Goal: Task Accomplishment & Management: Manage account settings

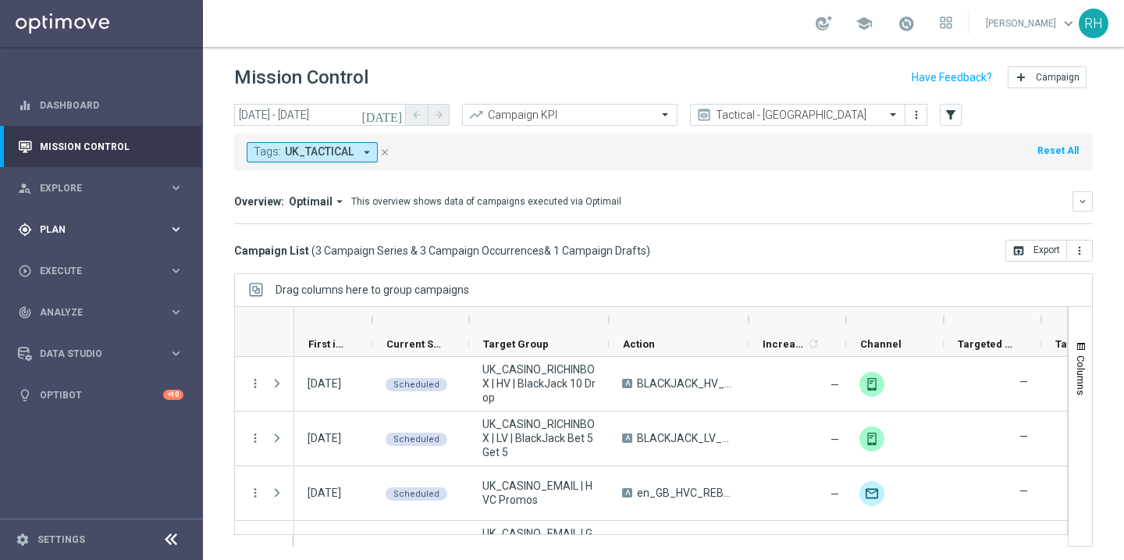
click at [102, 226] on span "Plan" at bounding box center [104, 229] width 129 height 9
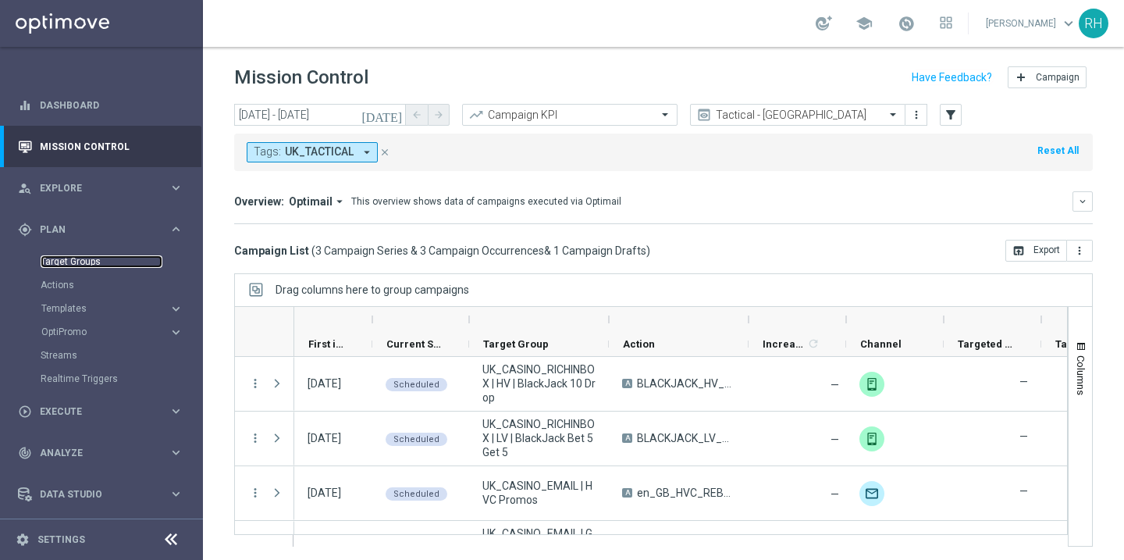
click at [94, 265] on link "Target Groups" at bounding box center [102, 261] width 122 height 12
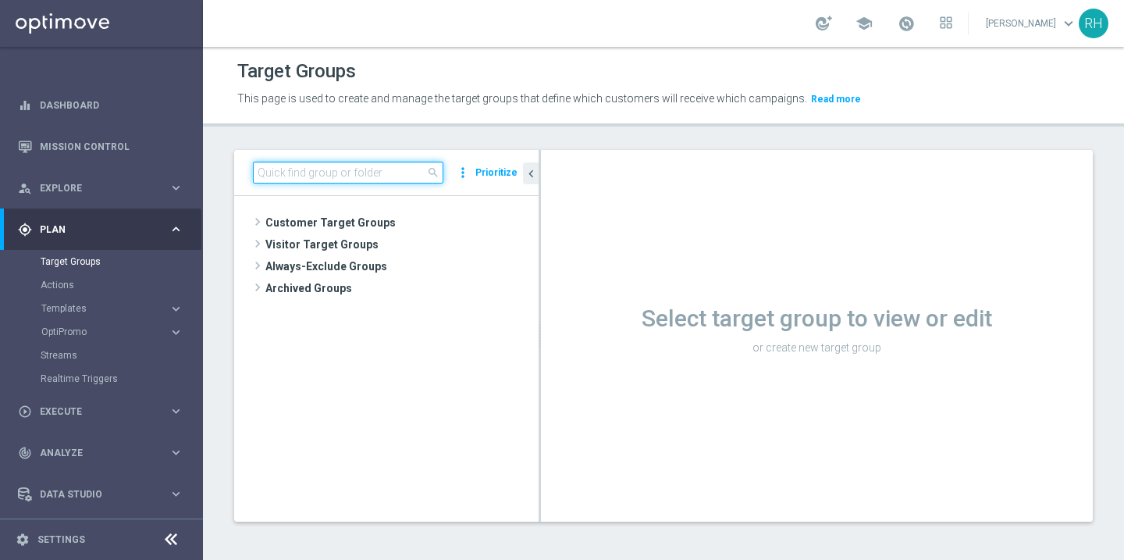
click at [300, 170] on input at bounding box center [348, 173] width 190 height 22
paste input "UK_CASINO_EMAIL | Stake >= 10 last 90 days"
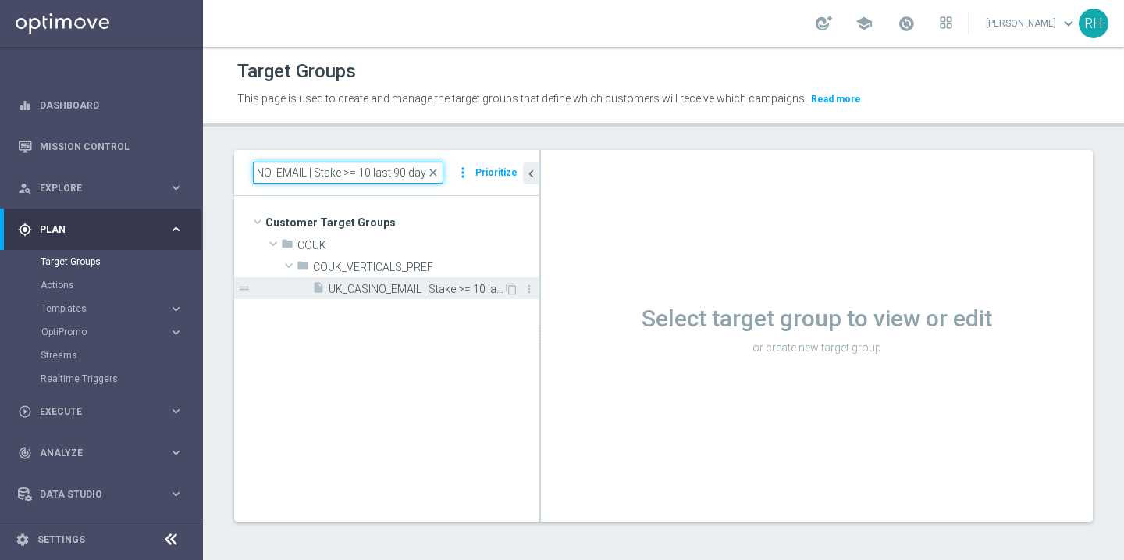
type input "UK_CASINO_EMAIL | Stake >= 10 last 90 days"
click at [367, 284] on span "UK_CASINO_EMAIL | Stake >= 10 last 90 days" at bounding box center [416, 288] width 175 height 13
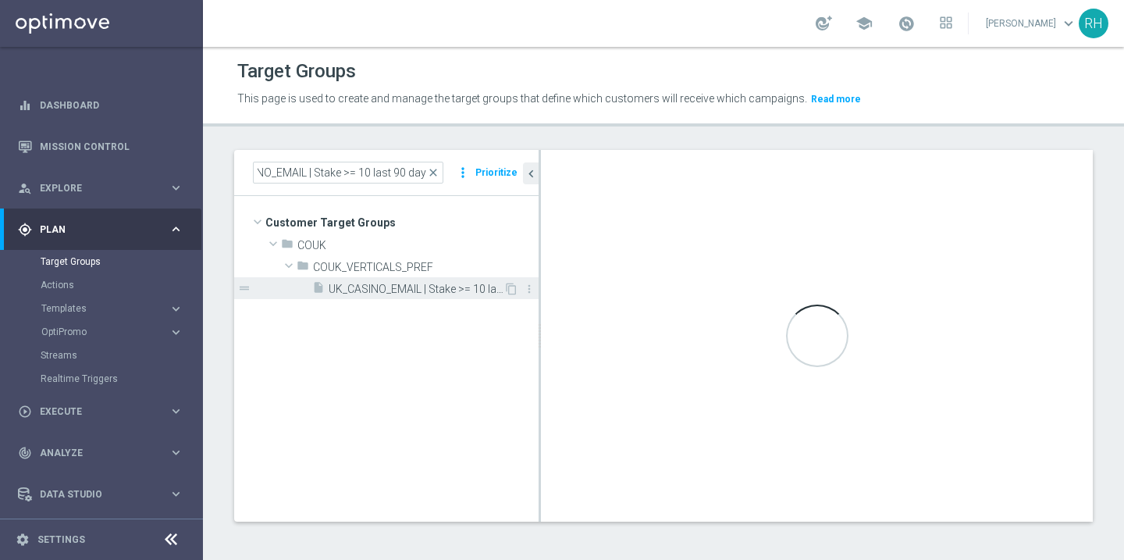
scroll to position [0, 0]
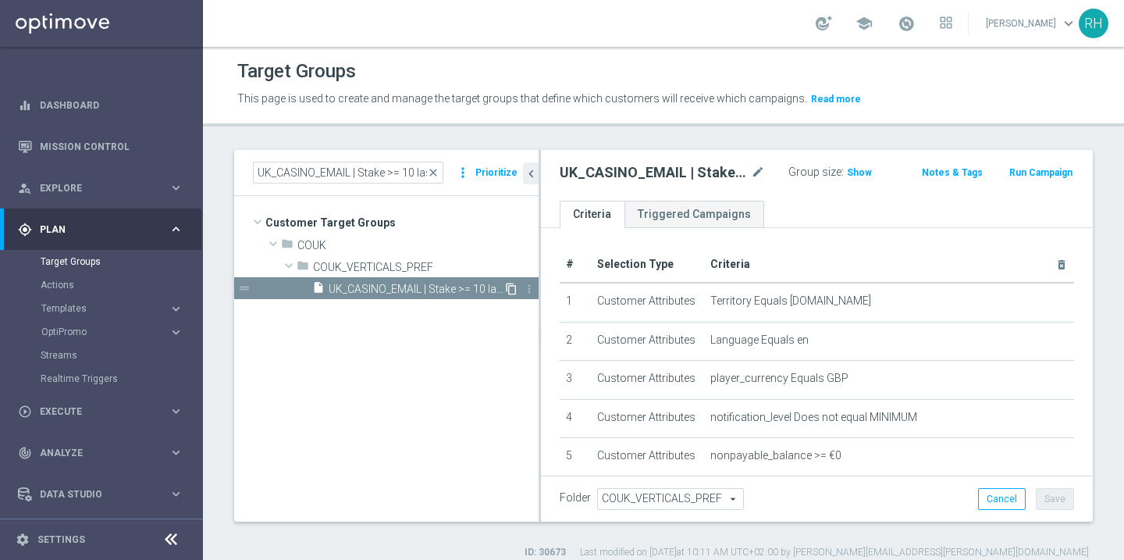
click at [513, 292] on icon "content_copy" at bounding box center [511, 288] width 12 height 12
click at [531, 181] on button "chevron_left" at bounding box center [531, 173] width 16 height 22
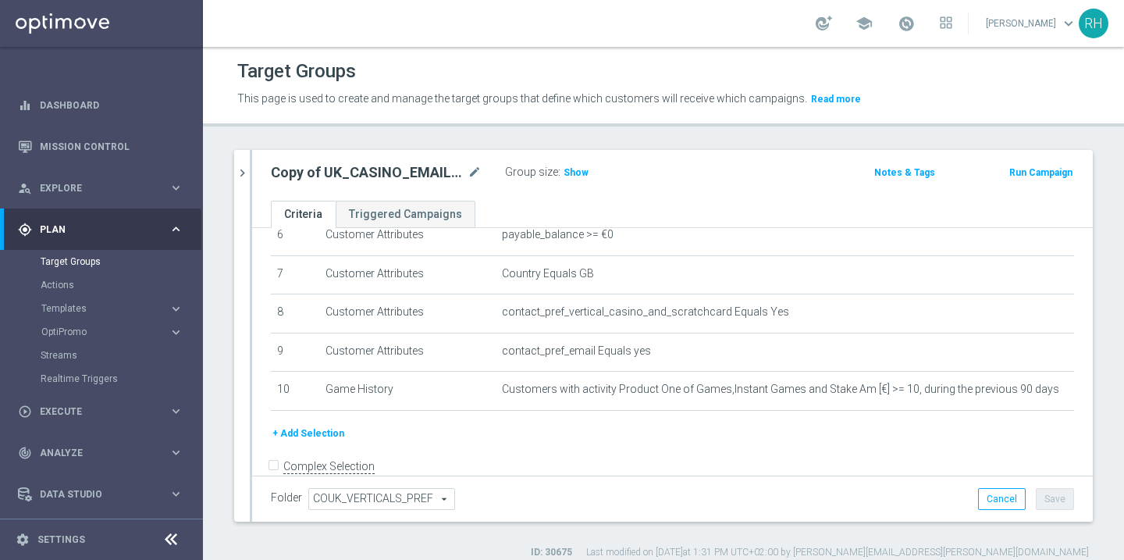
scroll to position [282, 0]
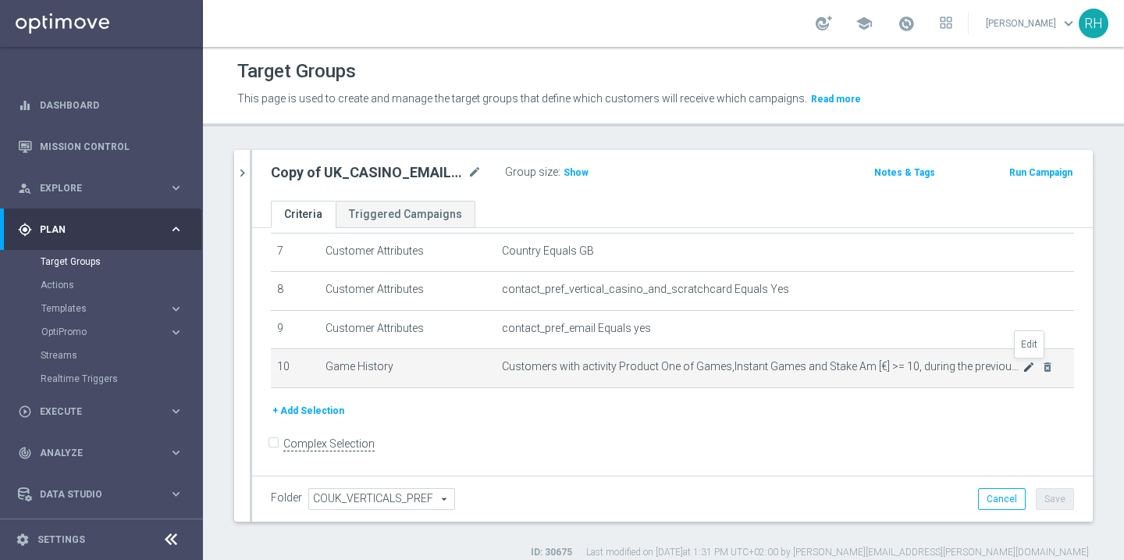
click at [1032, 371] on icon "mode_edit" at bounding box center [1028, 367] width 12 height 12
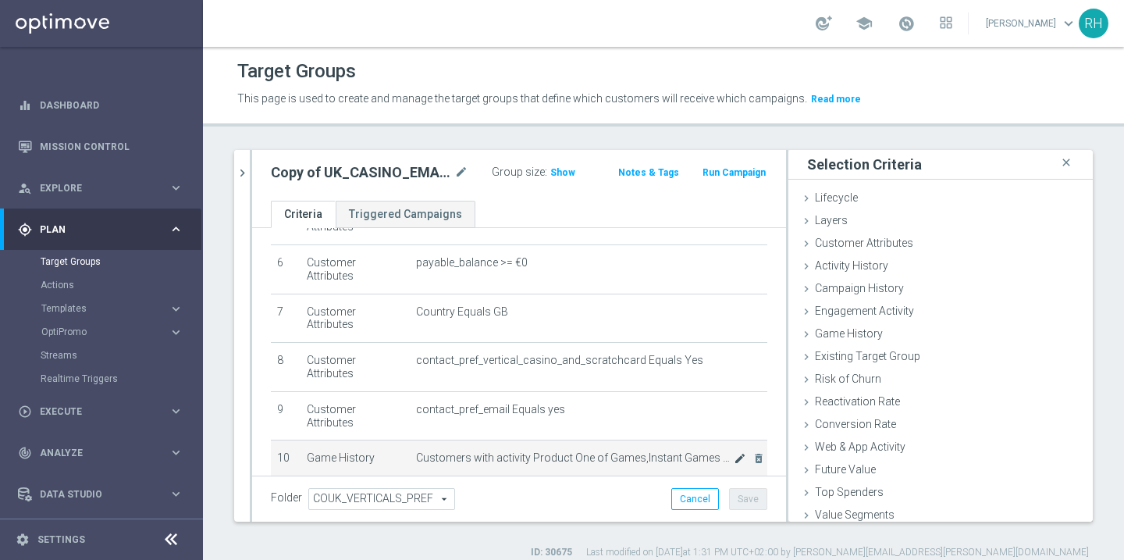
scroll to position [266, 0]
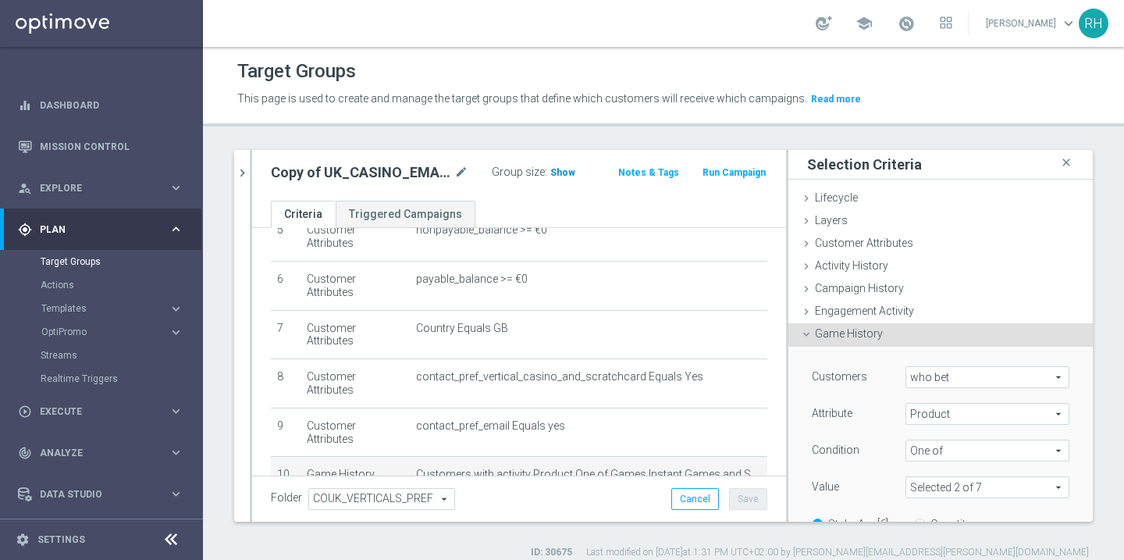
click at [550, 169] on span "Show" at bounding box center [562, 172] width 25 height 11
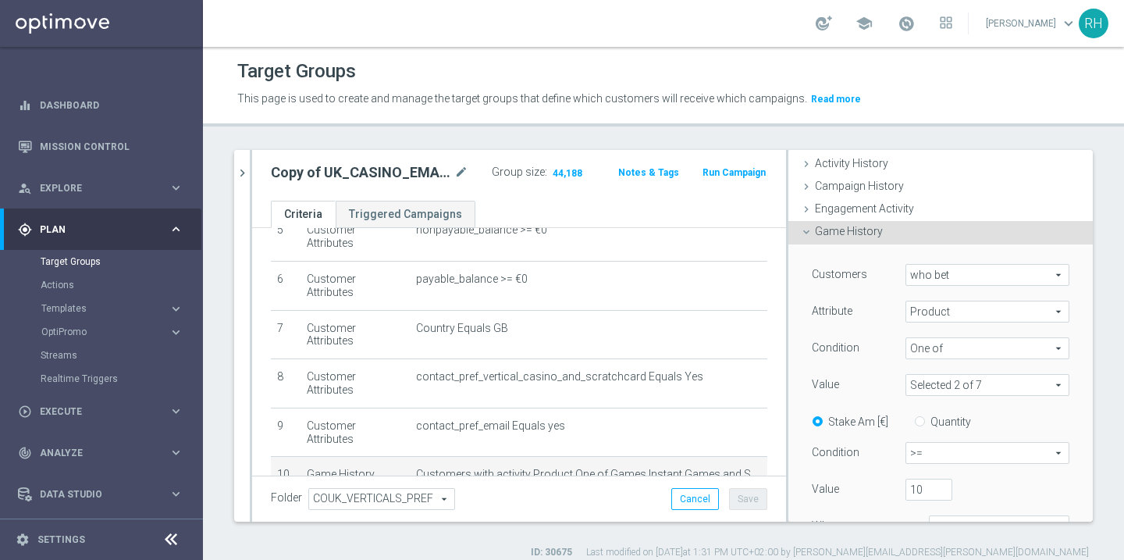
scroll to position [138, 0]
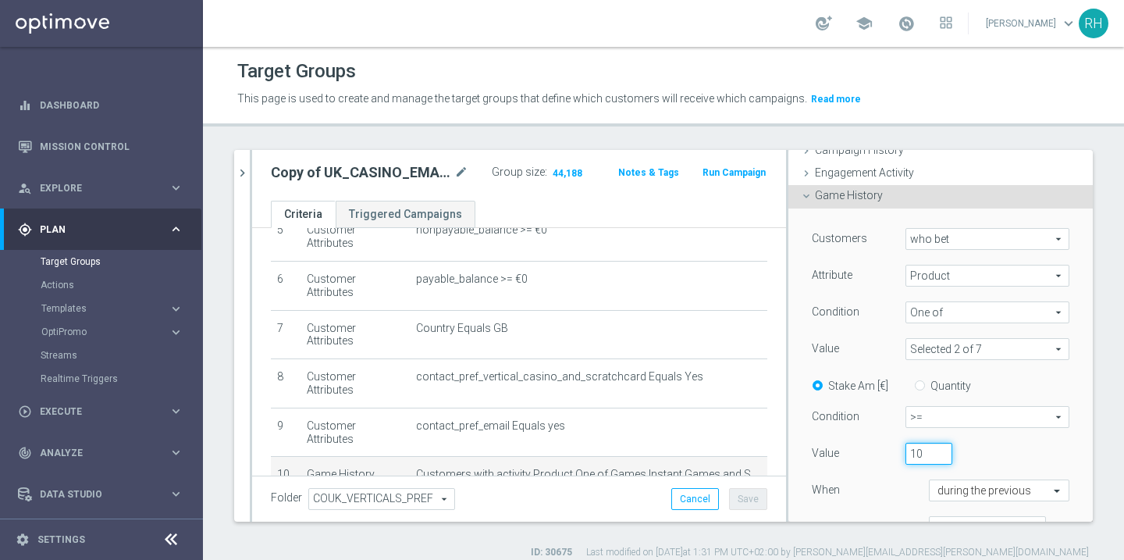
click at [918, 454] on input "10" at bounding box center [928, 453] width 47 height 22
type input "50"
click at [839, 404] on div "Customers who bet who bet arrow_drop_down search Attribute Product Product arro…" at bounding box center [941, 389] width 258 height 322
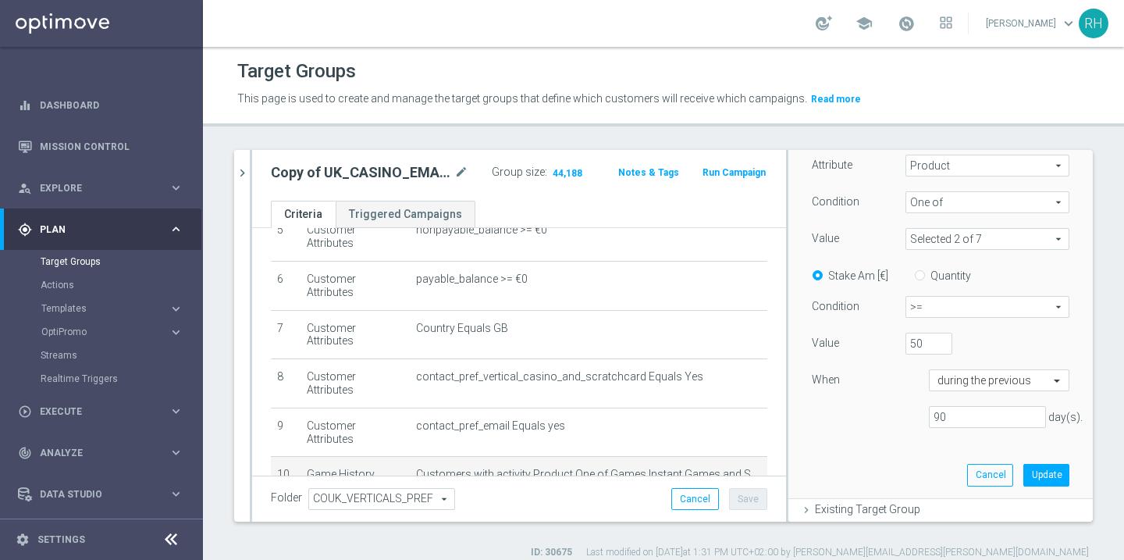
scroll to position [273, 0]
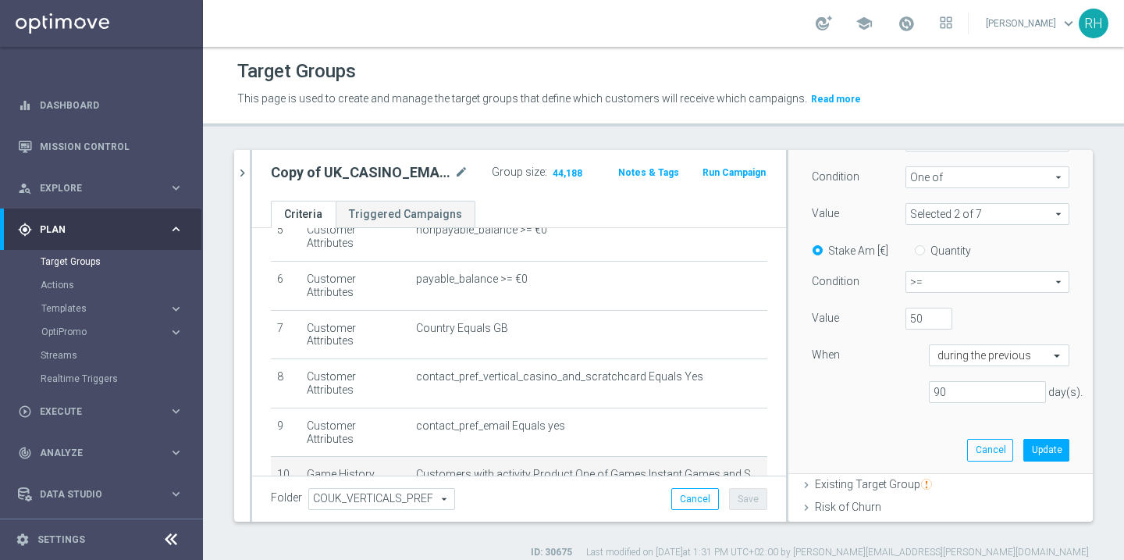
click at [1036, 438] on div "Customers who bet who bet arrow_drop_down search Attribute Product Product arro…" at bounding box center [940, 272] width 281 height 399
click at [1052, 457] on button "Update" at bounding box center [1046, 450] width 46 height 22
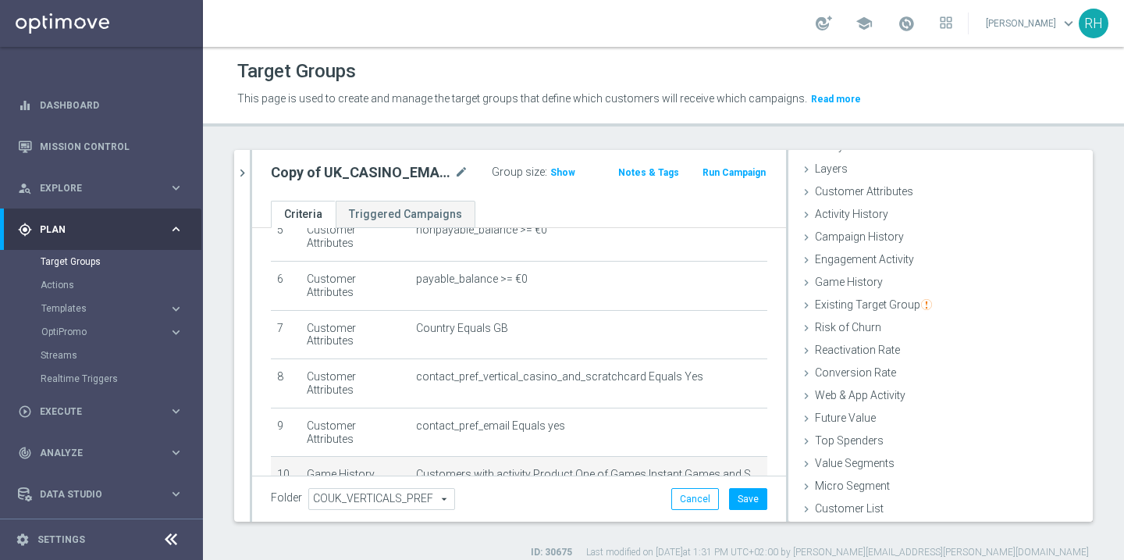
scroll to position [52, 0]
click at [556, 171] on span "Show" at bounding box center [562, 172] width 25 height 11
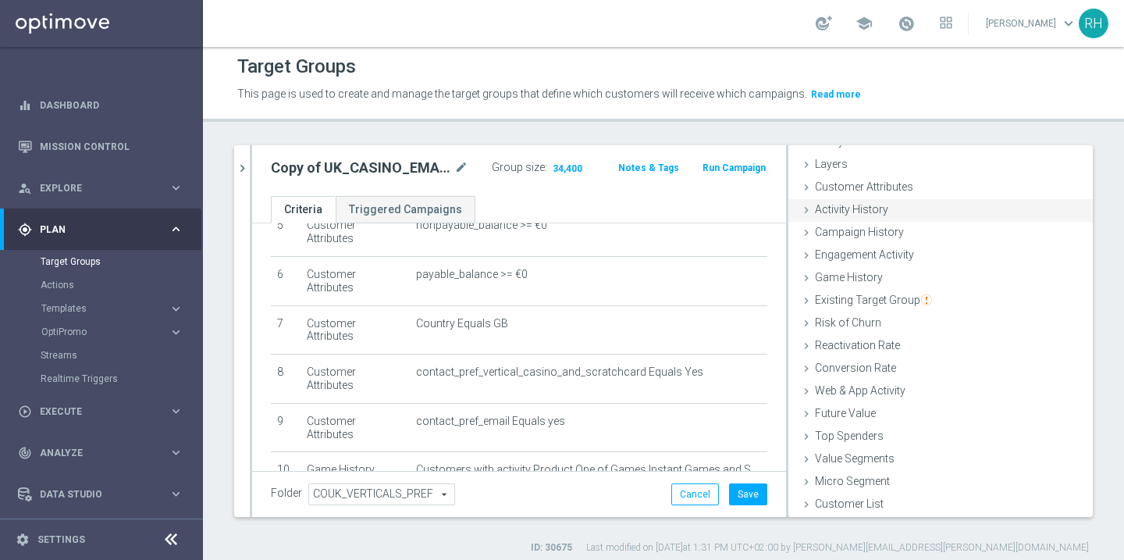
click at [844, 202] on div "Activity History done" at bounding box center [940, 210] width 304 height 23
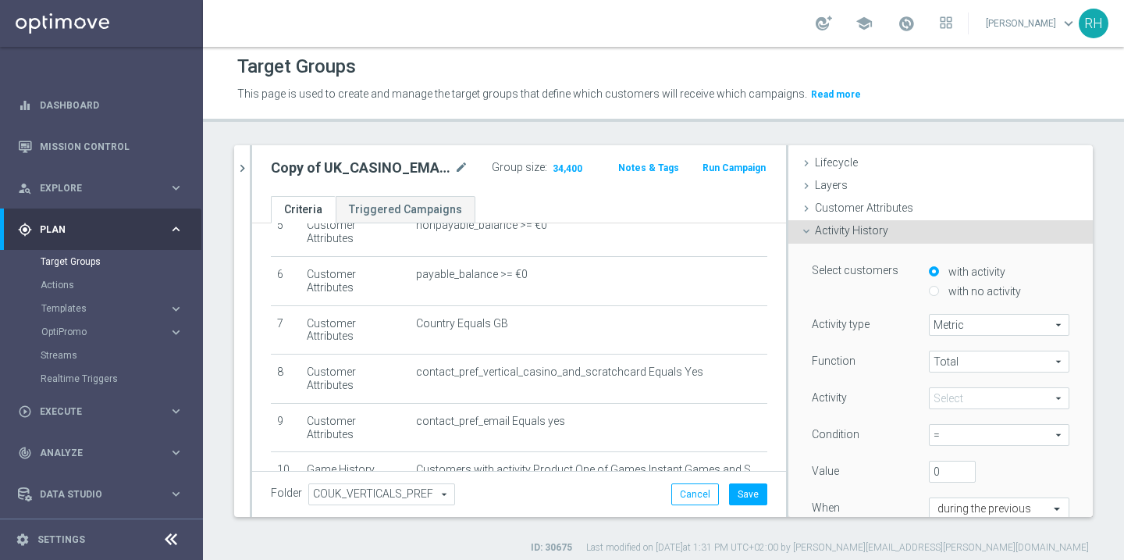
scroll to position [76, 0]
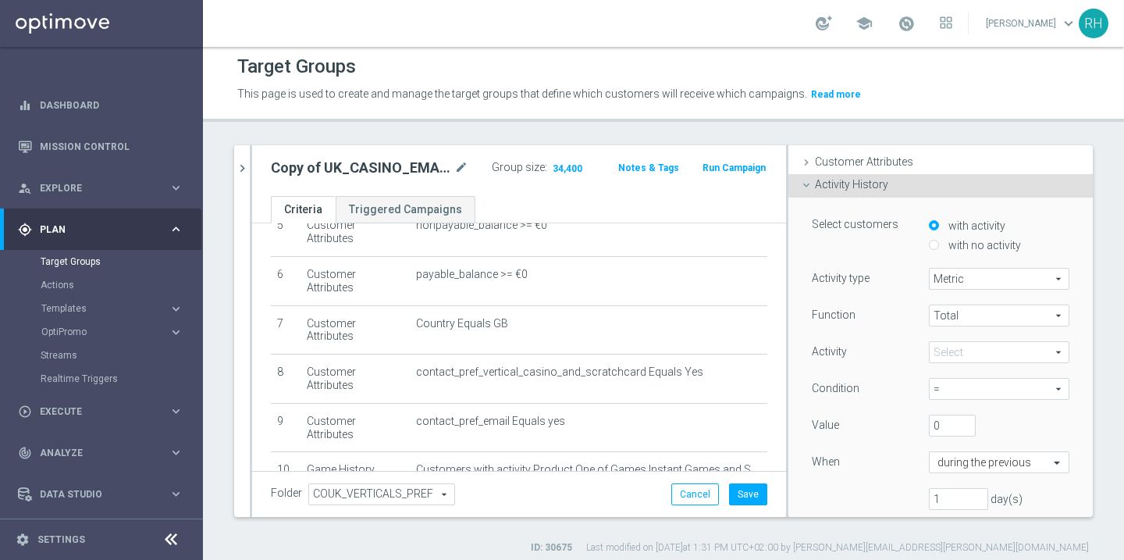
click at [958, 345] on span at bounding box center [998, 352] width 139 height 20
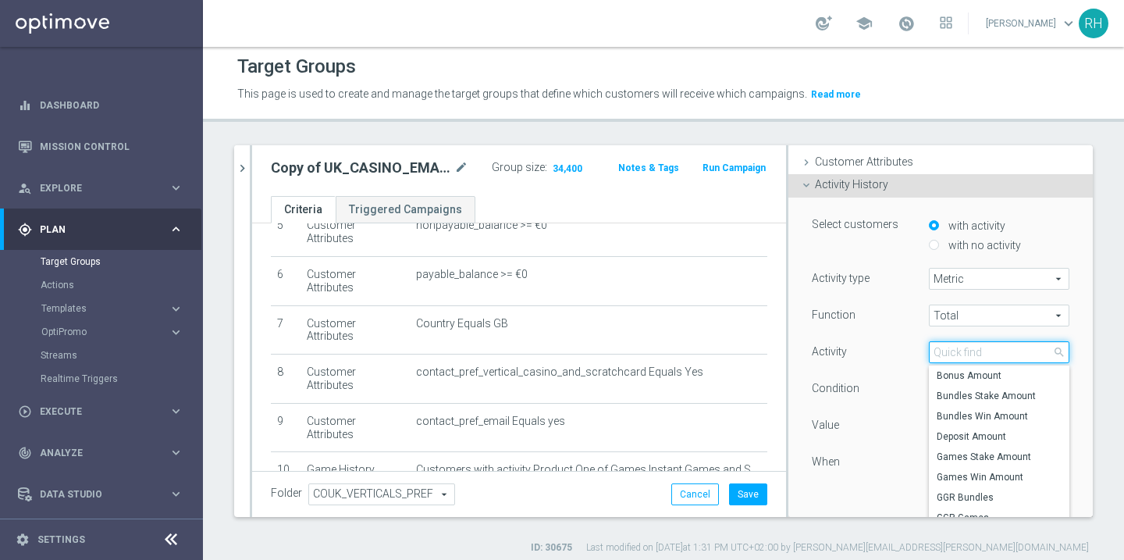
click at [958, 345] on input "search" at bounding box center [999, 352] width 140 height 22
type input "a"
type input "game"
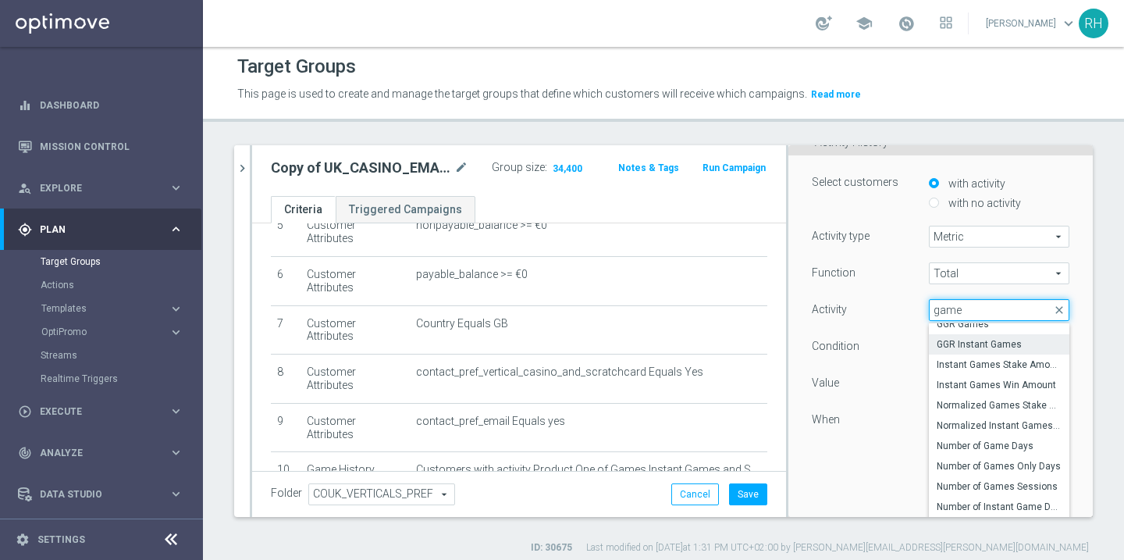
scroll to position [120, 0]
click at [987, 400] on span "Normalized Games Stake Amount" at bounding box center [998, 403] width 125 height 12
type input "Normalized Games Stake Amount"
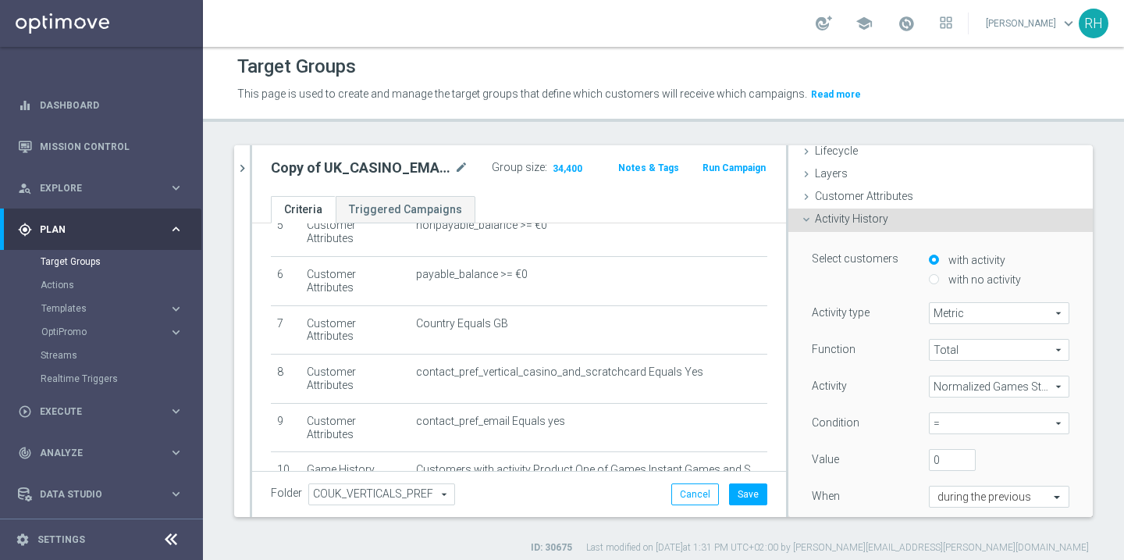
scroll to position [103, 0]
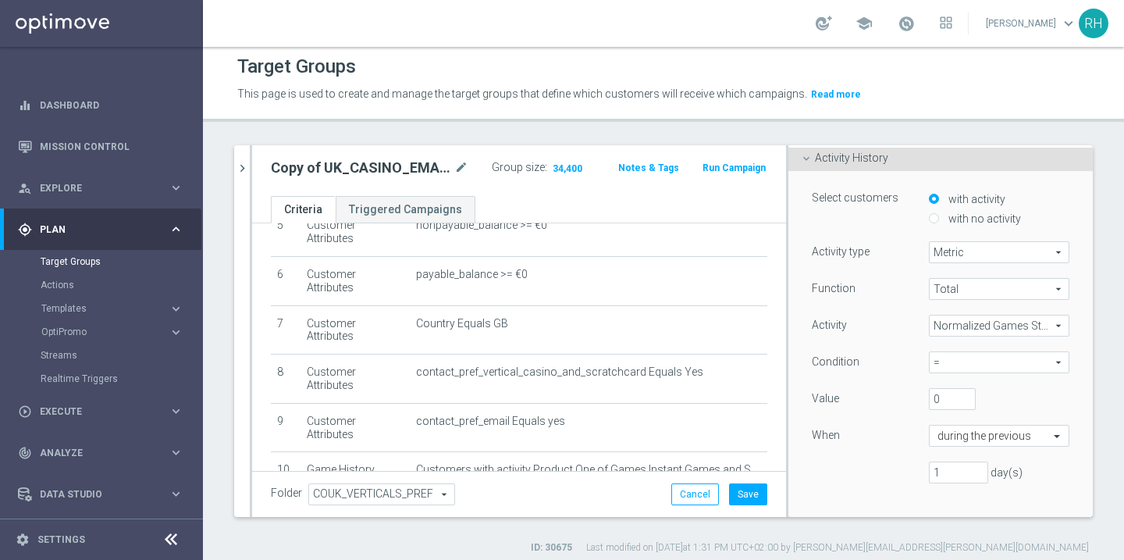
click at [995, 361] on span "=" at bounding box center [998, 362] width 139 height 20
click at [918, 360] on div "= = arrow_drop_down search = <> > >= < <= between" at bounding box center [999, 362] width 164 height 22
click at [965, 403] on input "0" at bounding box center [952, 399] width 47 height 22
click at [950, 403] on input "0" at bounding box center [952, 399] width 47 height 22
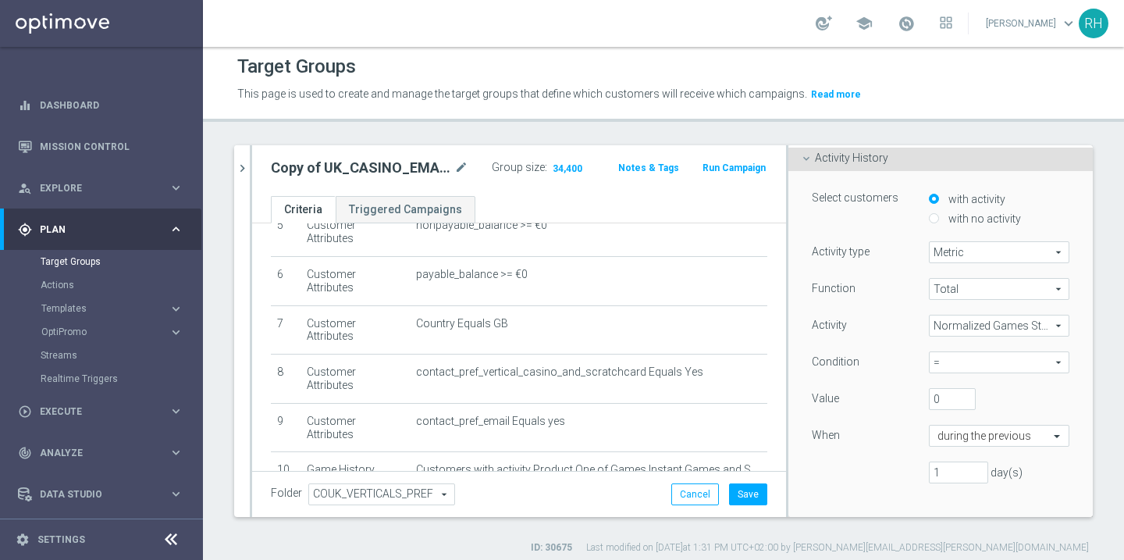
click at [989, 407] on div "0" at bounding box center [987, 399] width 140 height 22
click at [1004, 348] on div "Function Total Total arrow_drop_down search Activity Normalized Games Stake Amo…" at bounding box center [941, 387] width 258 height 218
click at [1010, 336] on div "Activity Normalized Games Stake Amount Normalized Games Stake Amount arrow_drop…" at bounding box center [940, 326] width 281 height 25
click at [1007, 333] on span "Normalized Games Stake Amount" at bounding box center [998, 325] width 139 height 20
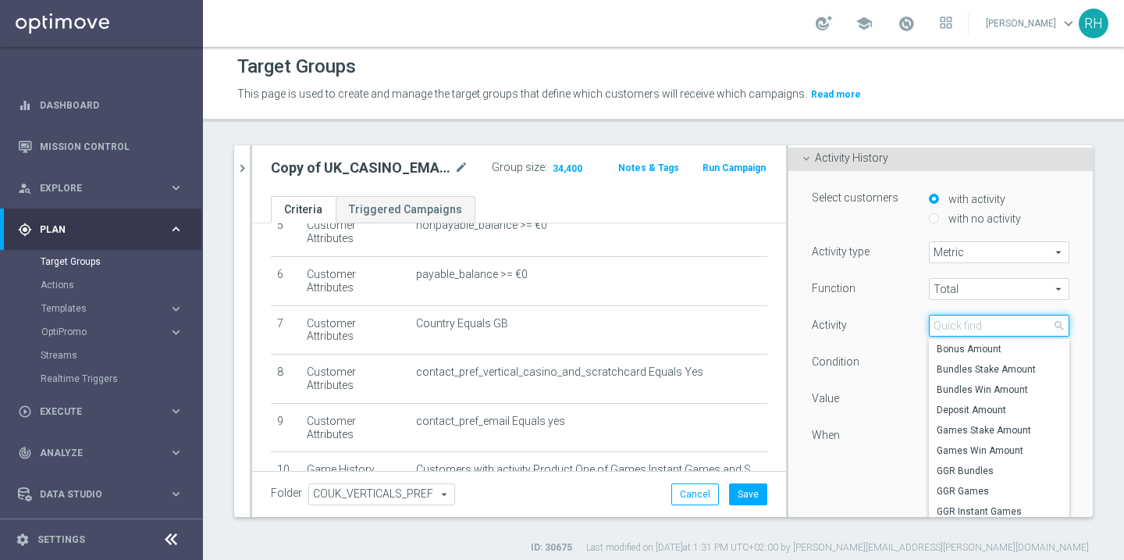
click at [1007, 333] on input "search" at bounding box center [999, 325] width 140 height 22
type input "game"
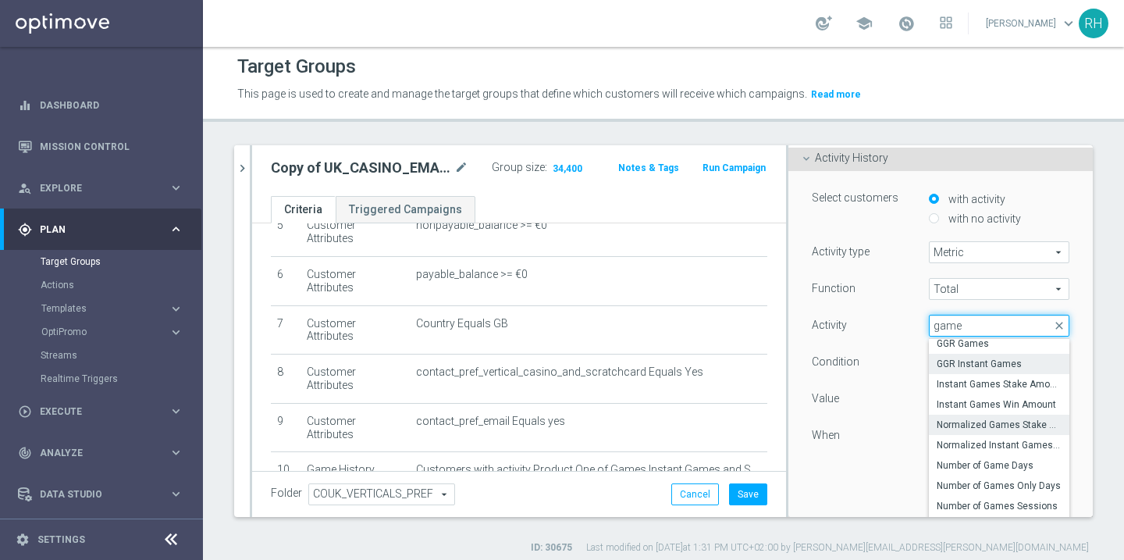
scroll to position [48, 0]
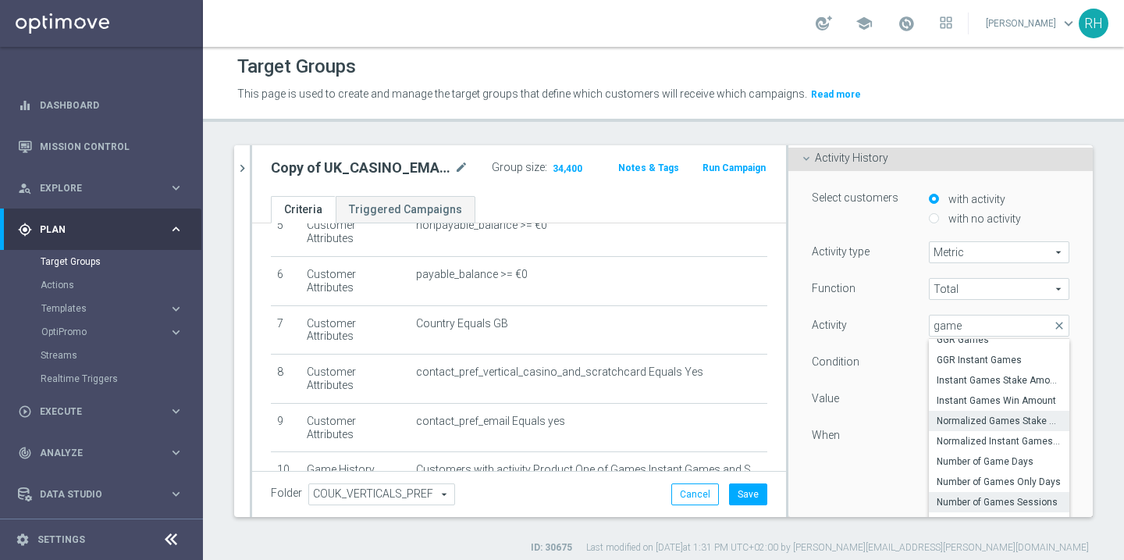
click at [1001, 506] on span "Number of Games Sessions" at bounding box center [998, 502] width 125 height 12
type input "Number of Games Sessions"
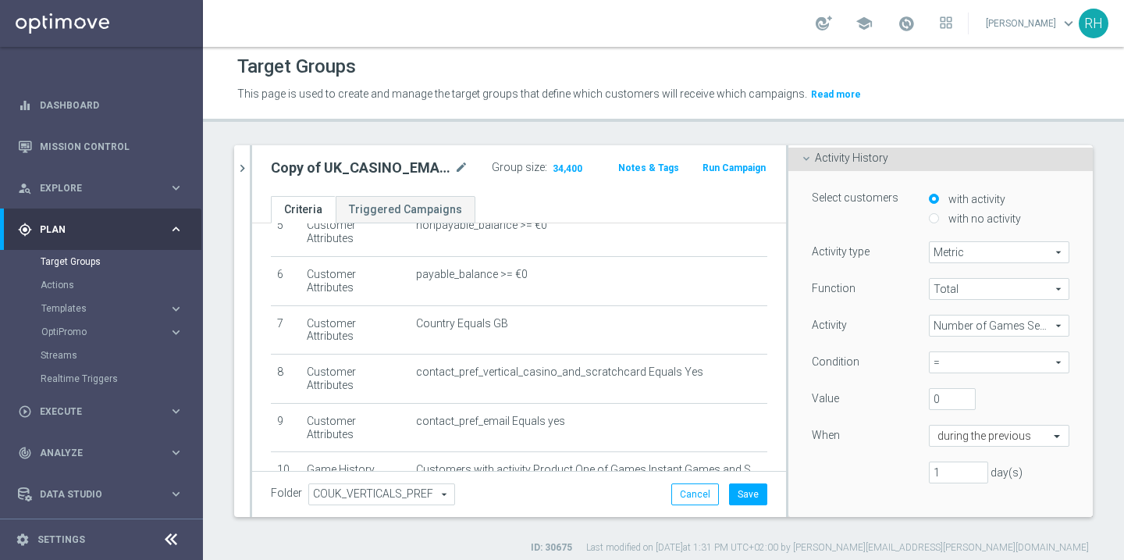
click at [923, 401] on div "0" at bounding box center [952, 399] width 70 height 22
click at [947, 478] on input "1" at bounding box center [958, 472] width 59 height 22
type input "1"
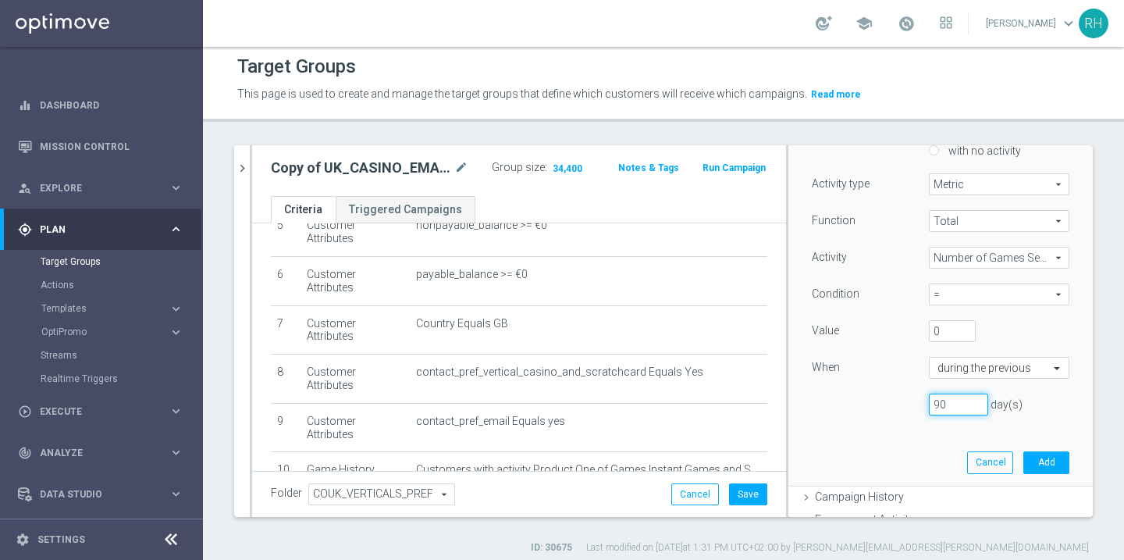
scroll to position [203, 0]
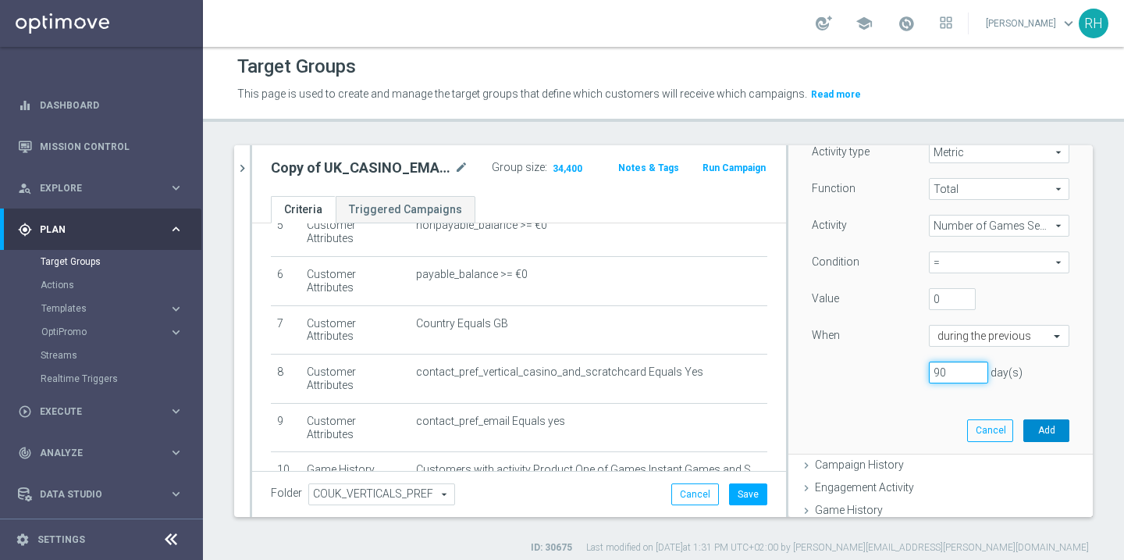
type input "90"
click at [1044, 427] on button "Add" at bounding box center [1046, 430] width 46 height 22
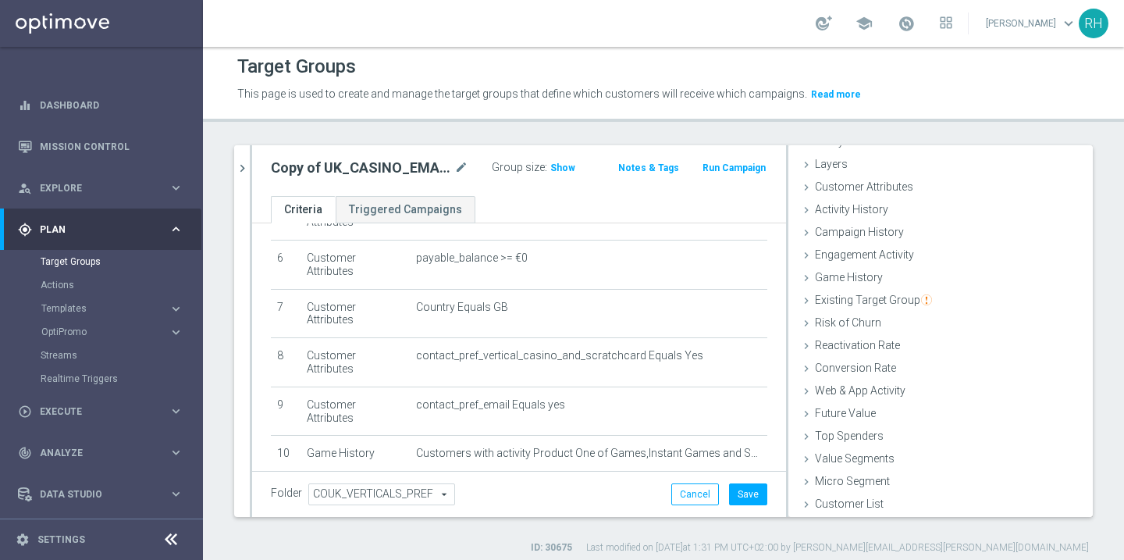
scroll to position [52, 0]
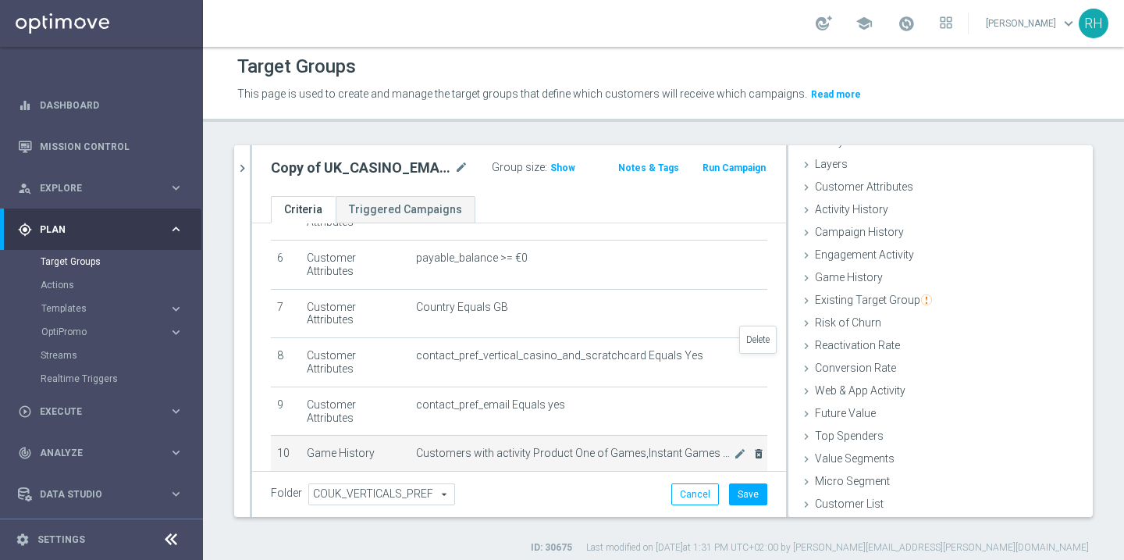
click at [756, 447] on icon "delete_forever" at bounding box center [758, 453] width 12 height 12
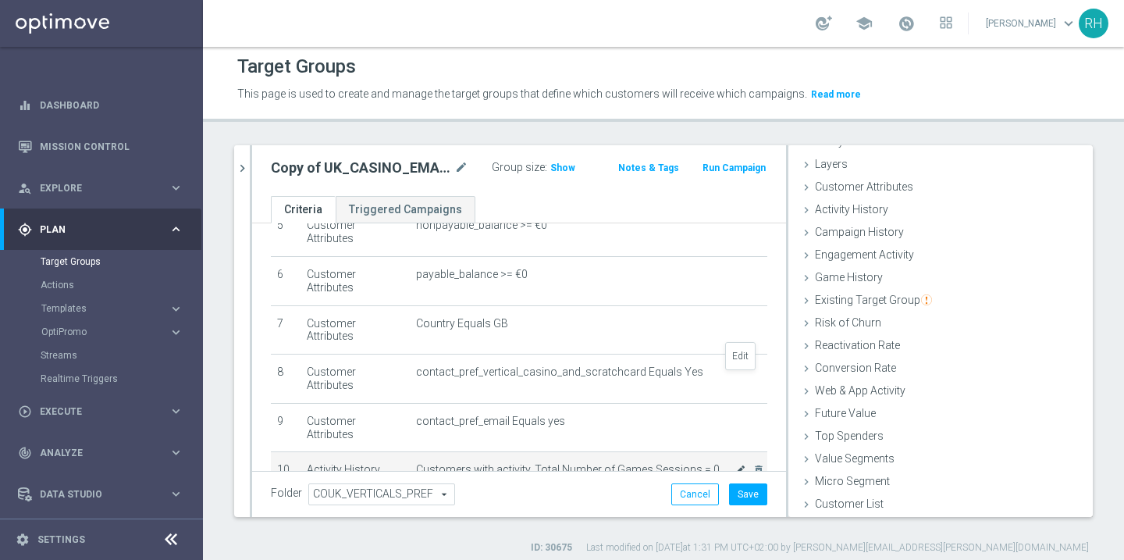
click at [739, 464] on icon "mode_edit" at bounding box center [740, 470] width 12 height 12
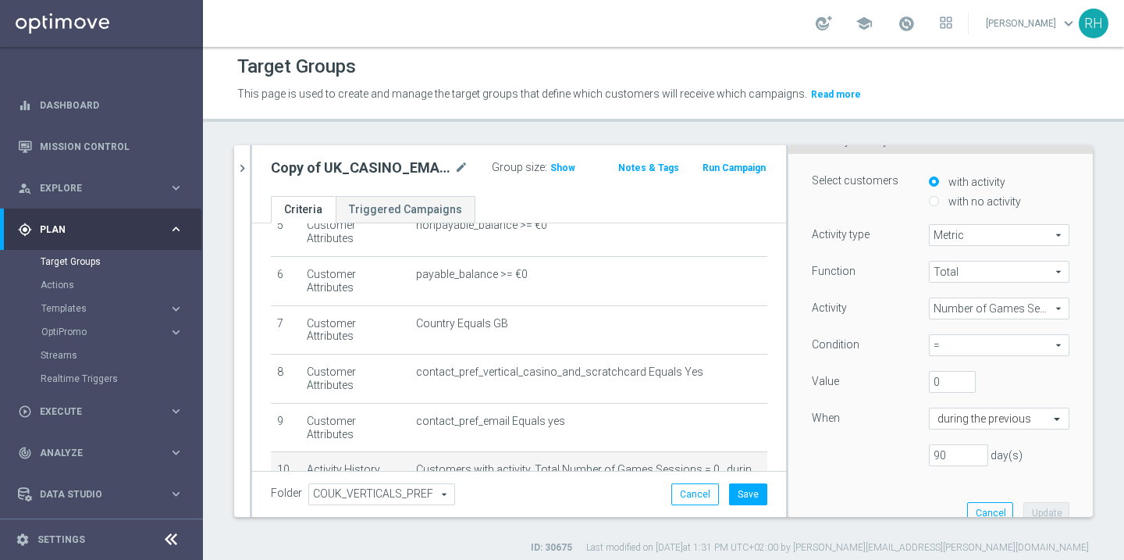
click at [979, 339] on span "=" at bounding box center [998, 345] width 139 height 20
click at [961, 433] on span ">=" at bounding box center [998, 429] width 125 height 12
type input ">="
click at [953, 378] on input "0" at bounding box center [952, 382] width 47 height 22
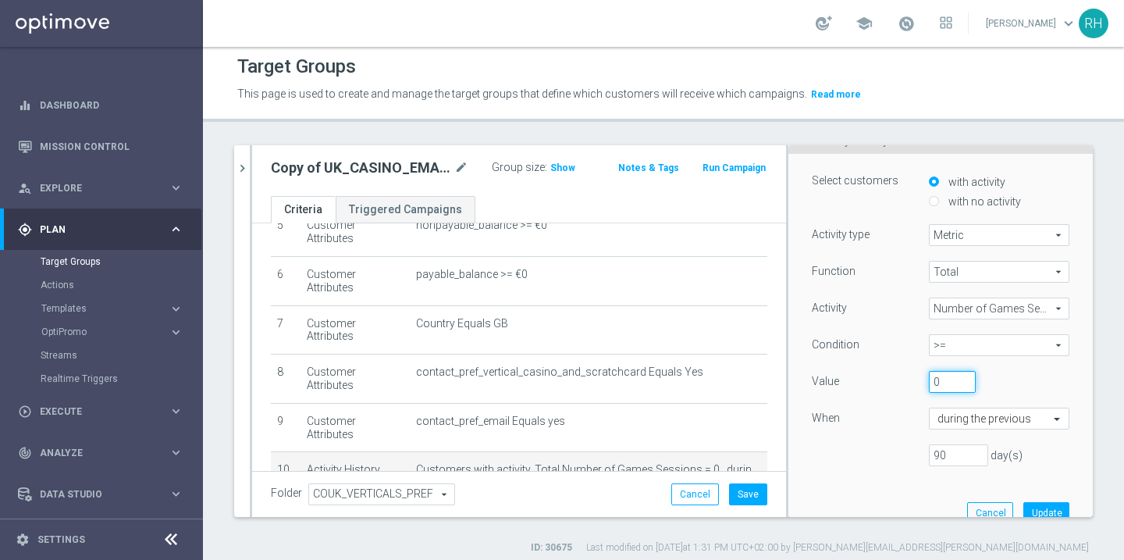
click at [953, 378] on input "0" at bounding box center [952, 382] width 47 height 22
type input "12"
click at [1041, 511] on button "Update" at bounding box center [1046, 513] width 46 height 22
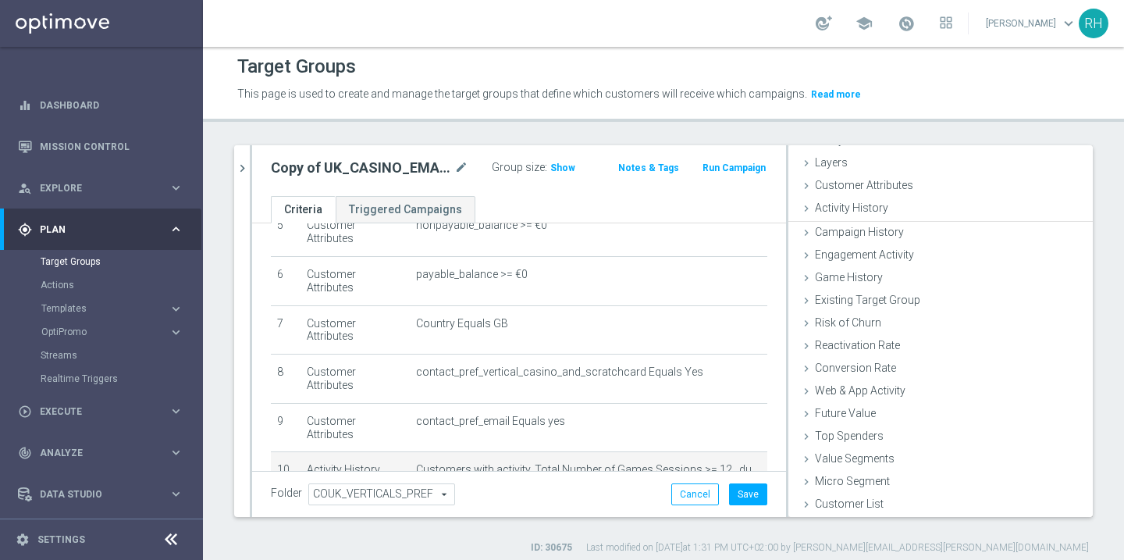
scroll to position [52, 0]
click at [556, 168] on span "Show" at bounding box center [562, 167] width 25 height 11
click at [563, 162] on span "25,515" at bounding box center [567, 169] width 33 height 15
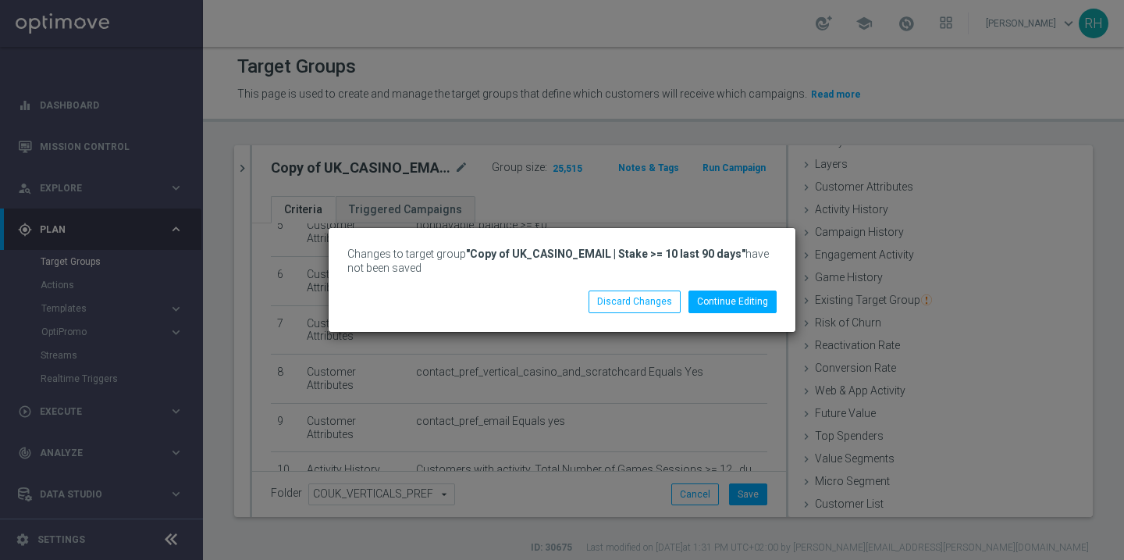
click at [684, 427] on div "Changes to target group "Copy of UK_CASINO_EMAIL | Stake >= 10 last 90 days" ha…" at bounding box center [562, 280] width 1124 height 560
click at [668, 230] on div "Changes to target group "Copy of UK_CASINO_EMAIL | Stake >= 10 last 90 days" ha…" at bounding box center [562, 279] width 467 height 103
click at [670, 311] on button "Discard Changes" at bounding box center [634, 301] width 92 height 22
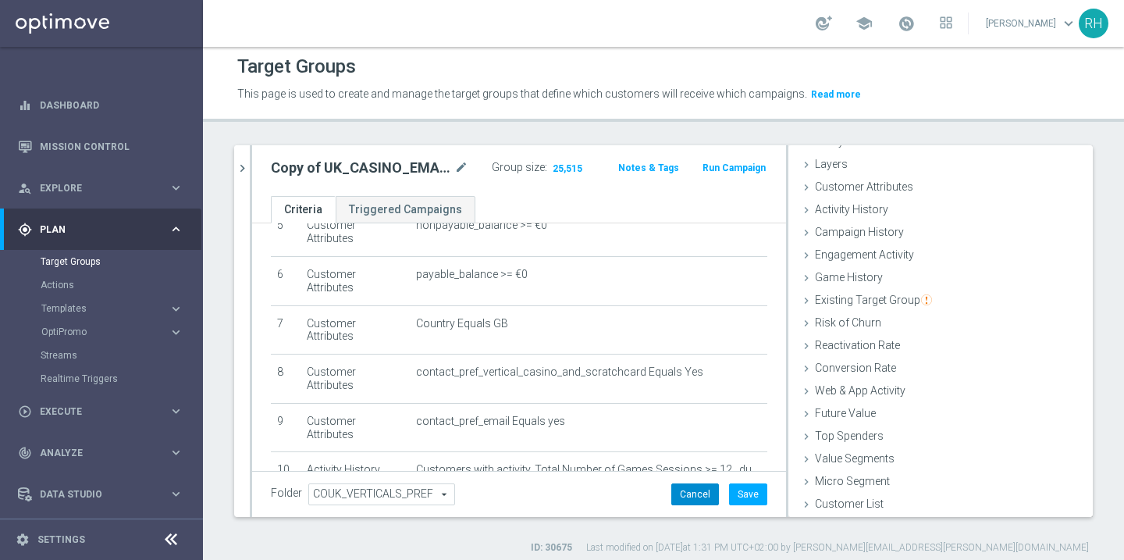
click at [708, 488] on button "Cancel" at bounding box center [695, 494] width 48 height 22
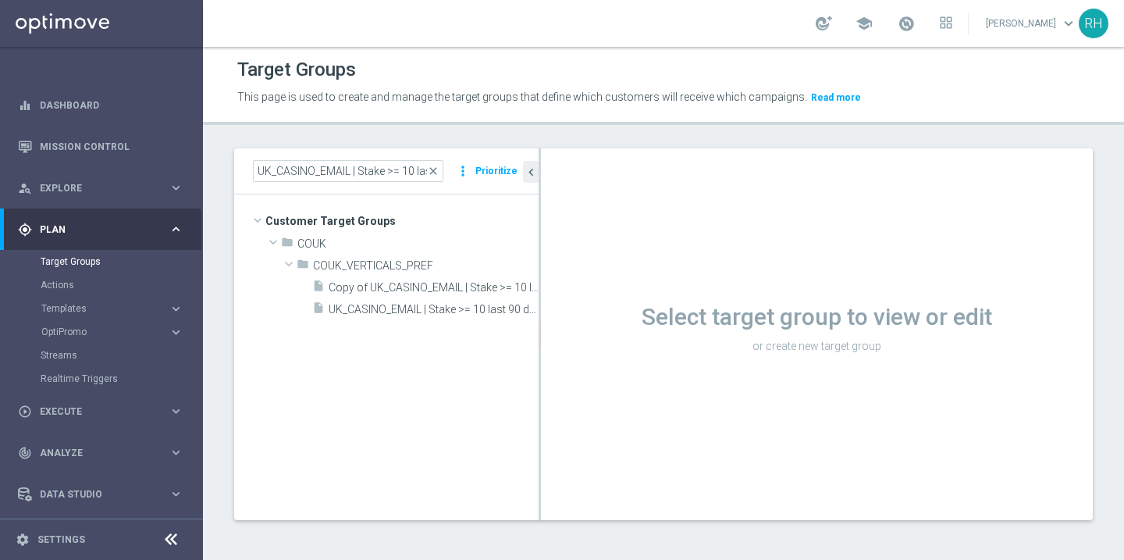
scroll to position [2, 0]
click at [417, 283] on span "Copy of UK_CASINO_EMAIL | Stake >= 10 last 90 days" at bounding box center [416, 287] width 175 height 13
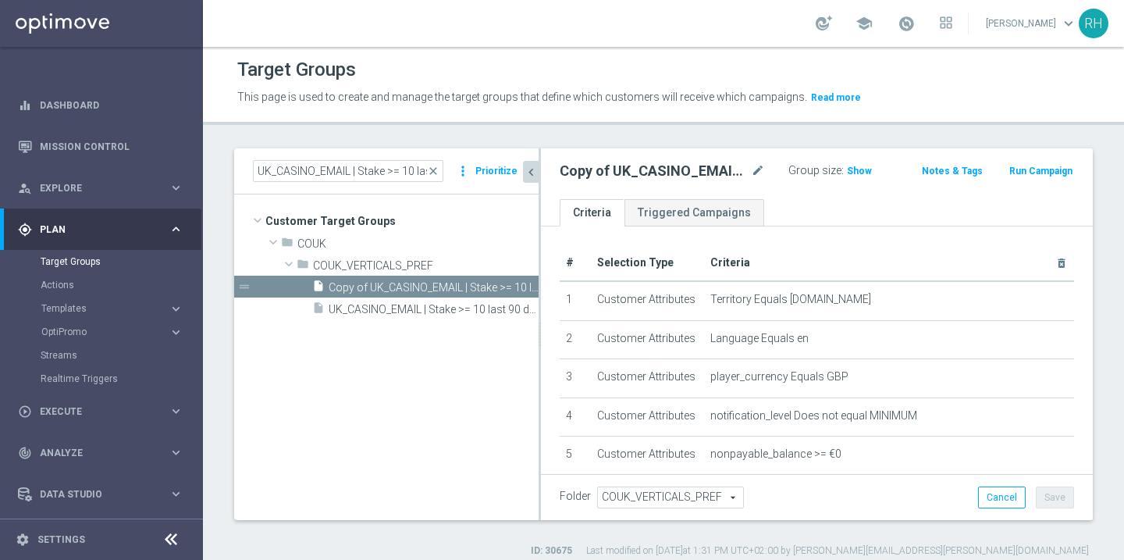
click at [534, 178] on icon "chevron_left" at bounding box center [531, 172] width 15 height 15
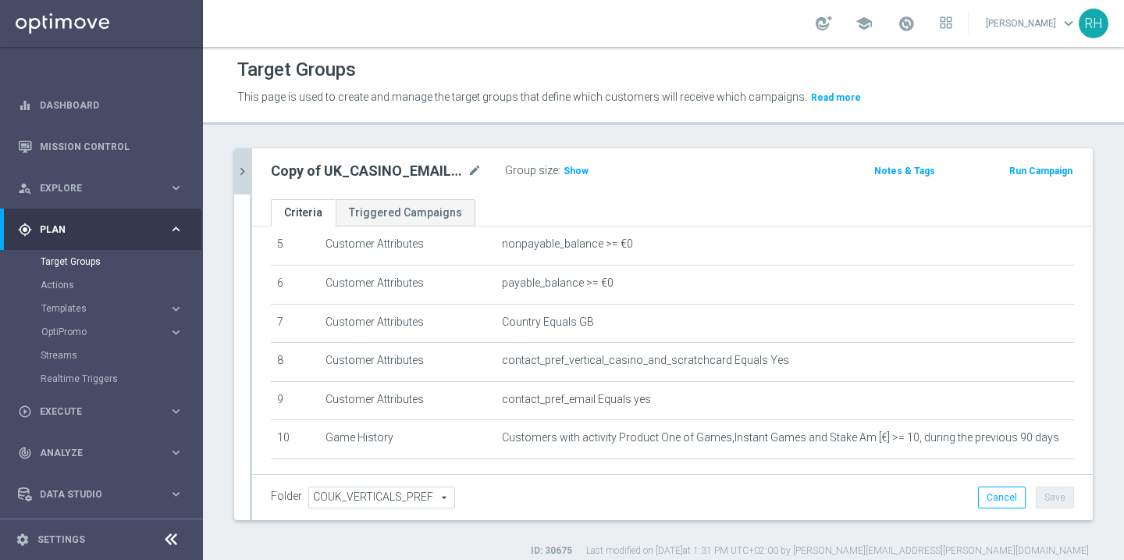
scroll to position [282, 0]
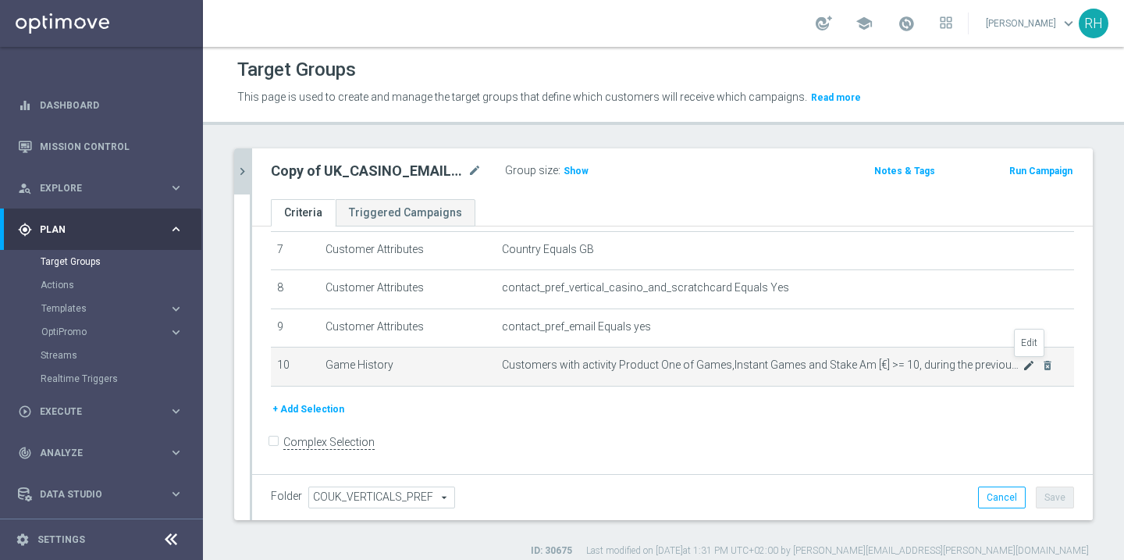
click at [1025, 368] on icon "mode_edit" at bounding box center [1028, 365] width 12 height 12
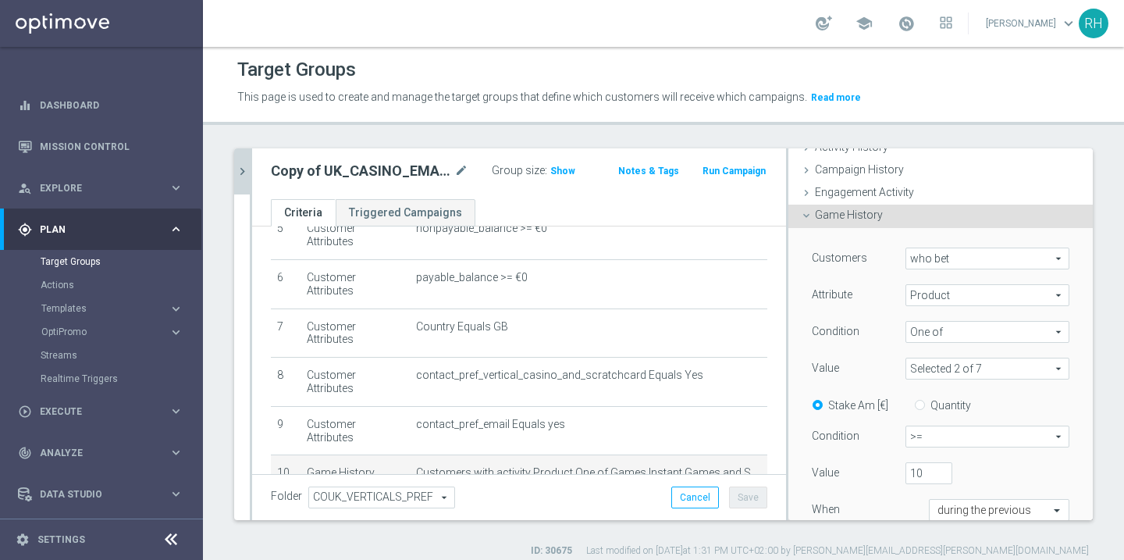
scroll to position [179, 0]
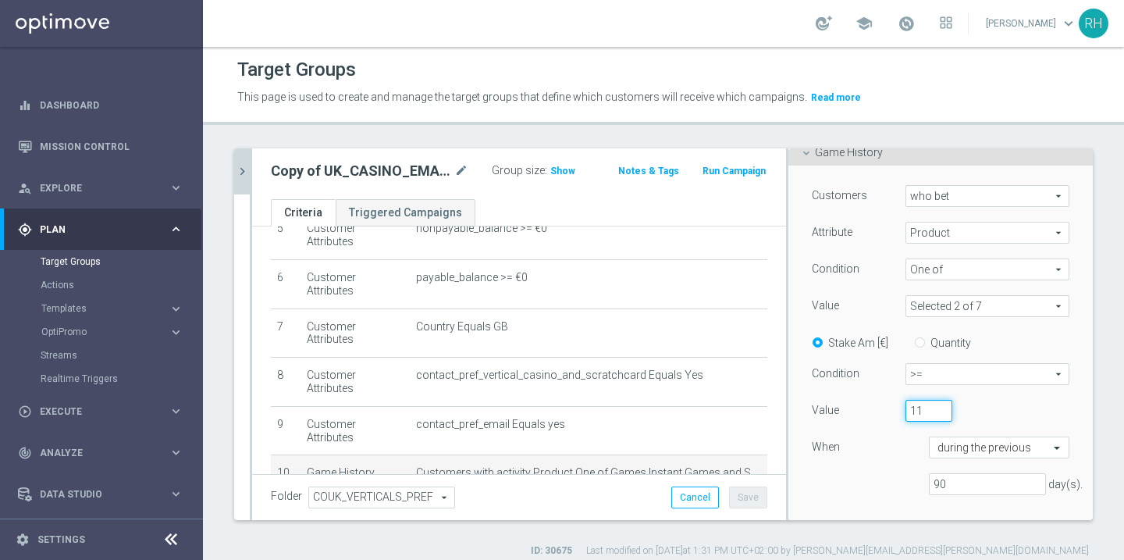
click at [939, 409] on input "11" at bounding box center [928, 411] width 47 height 22
click at [939, 409] on input "12" at bounding box center [928, 411] width 47 height 22
click at [911, 409] on input "12" at bounding box center [928, 411] width 47 height 22
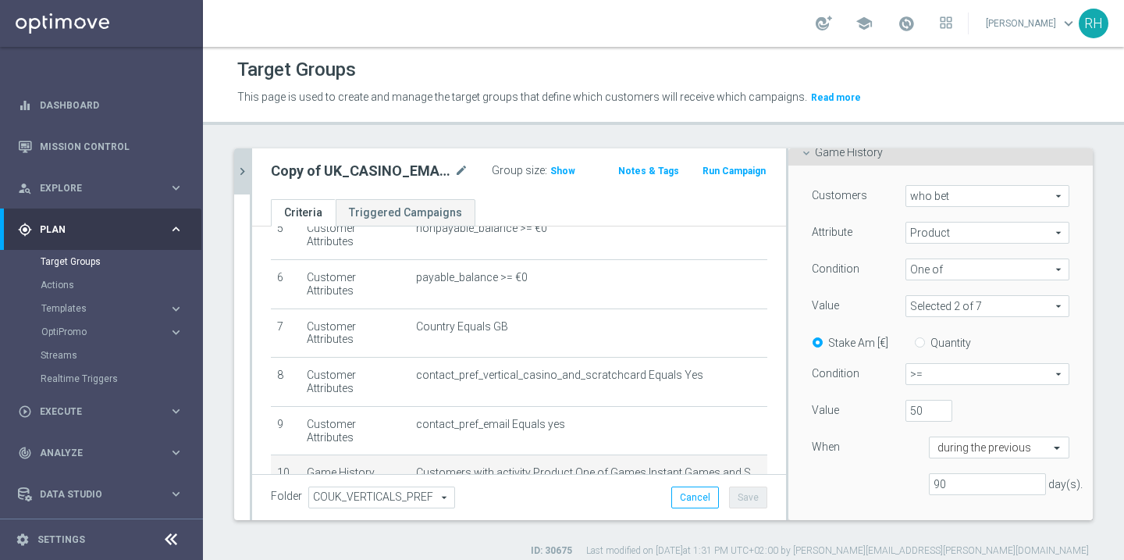
click at [1066, 398] on div "Customers who bet who bet arrow_drop_down search Attribute Product Product arro…" at bounding box center [941, 346] width 258 height 322
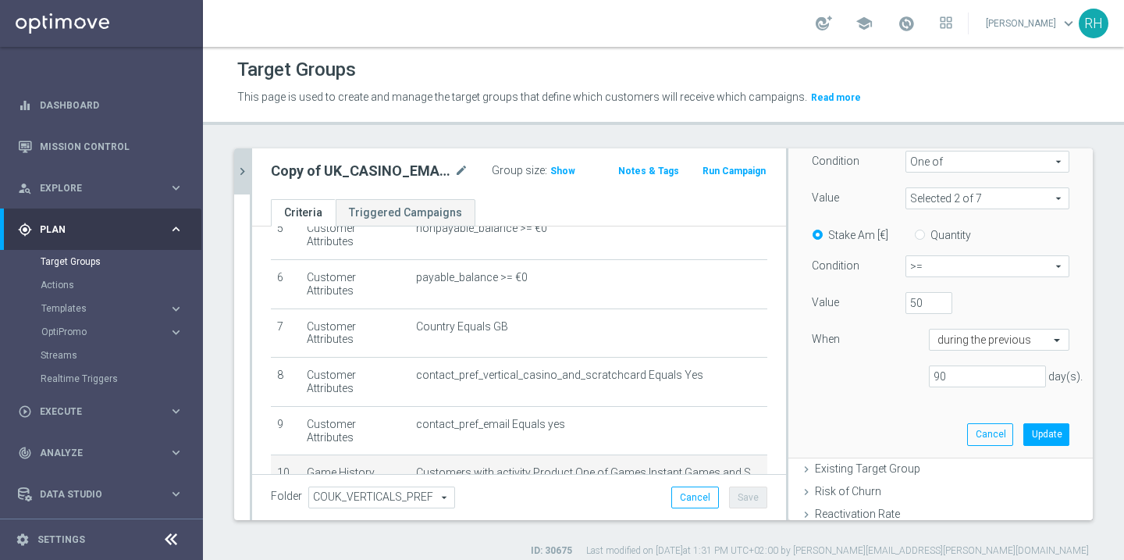
scroll to position [308, 0]
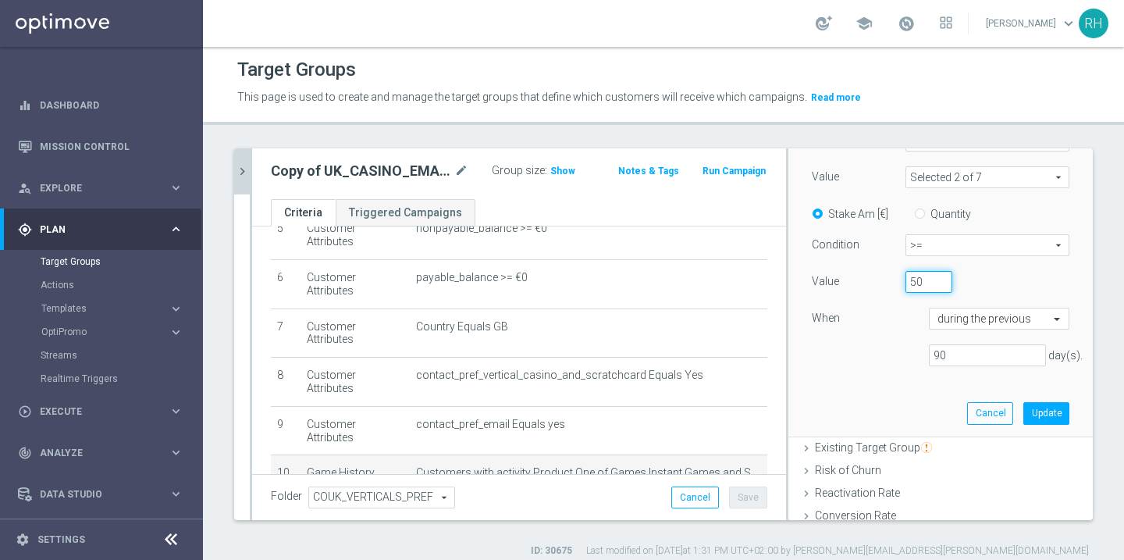
click at [911, 276] on input "50" at bounding box center [928, 282] width 47 height 22
type input "100"
click at [1052, 409] on button "Update" at bounding box center [1046, 413] width 46 height 22
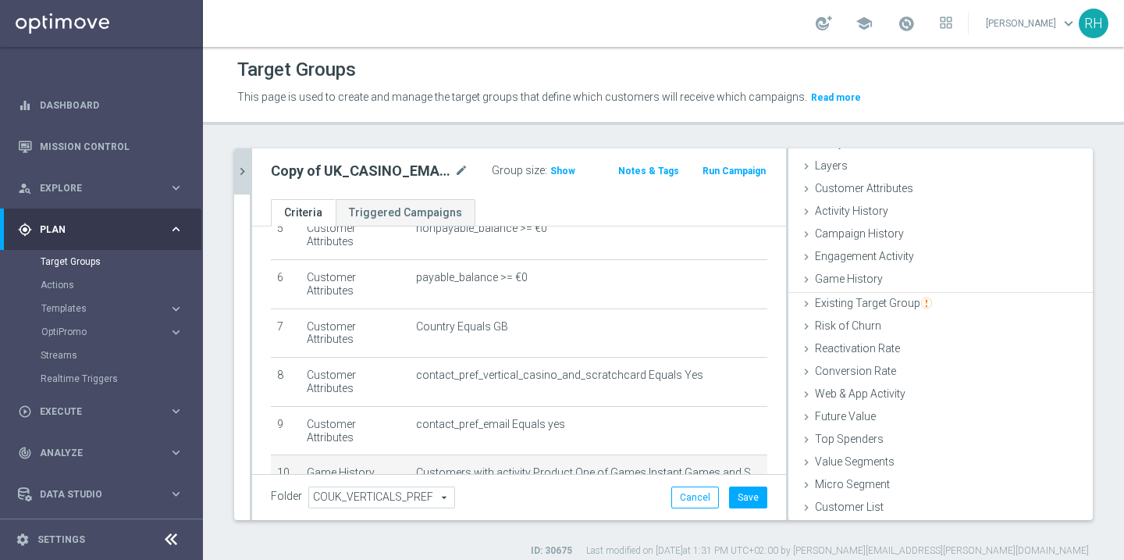
scroll to position [52, 0]
click at [554, 171] on span "Show" at bounding box center [562, 170] width 25 height 11
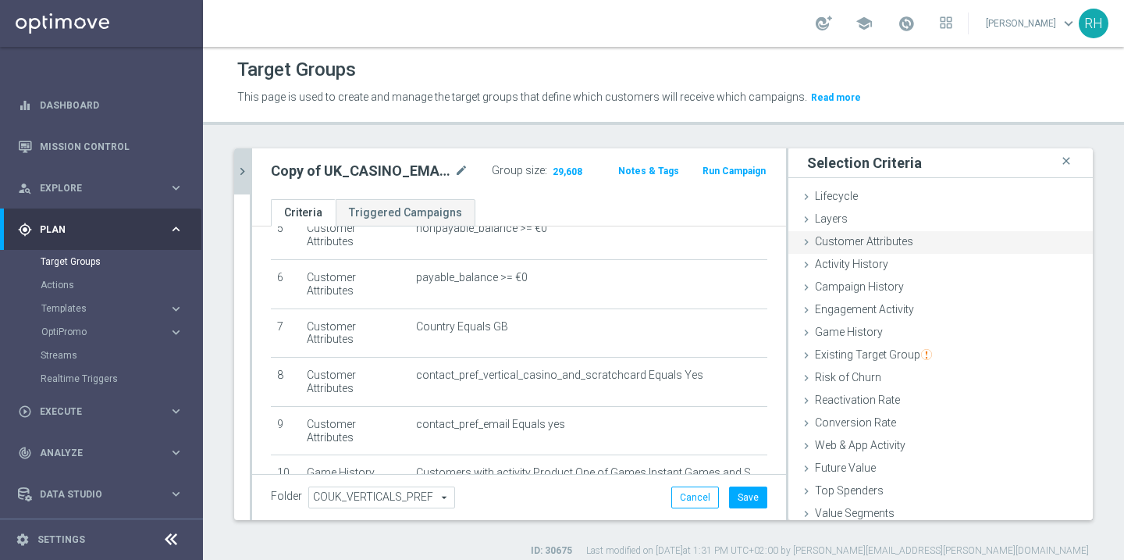
click at [872, 232] on div "Customer Attributes done" at bounding box center [940, 242] width 304 height 23
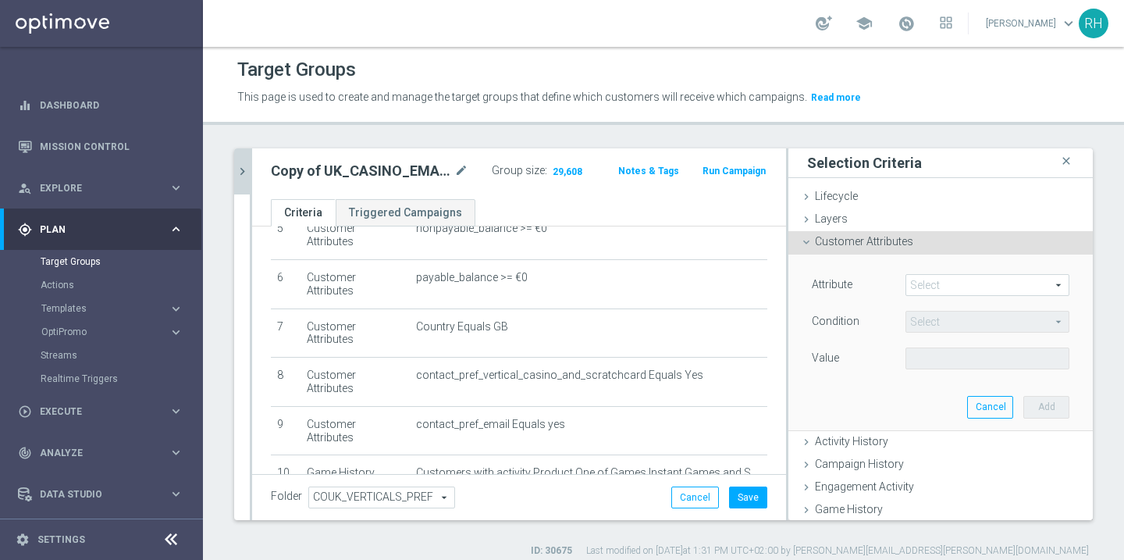
click at [919, 283] on span at bounding box center [987, 285] width 162 height 20
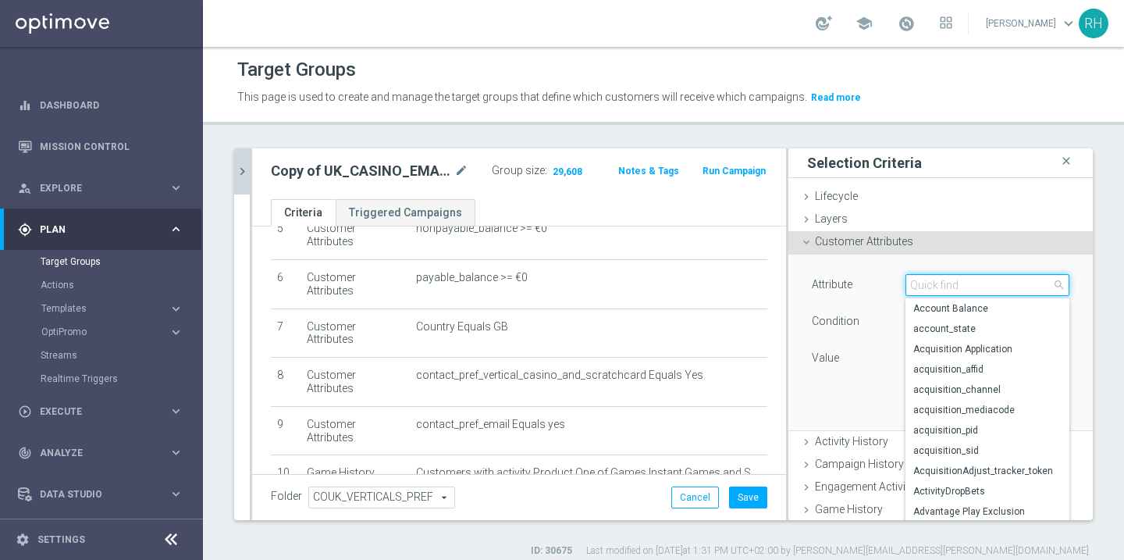
click at [919, 283] on input "search" at bounding box center [987, 285] width 164 height 22
click at [829, 424] on div "Attribute Select arrow_drop_down search Account Balance account_state Acquisiti…" at bounding box center [940, 341] width 281 height 175
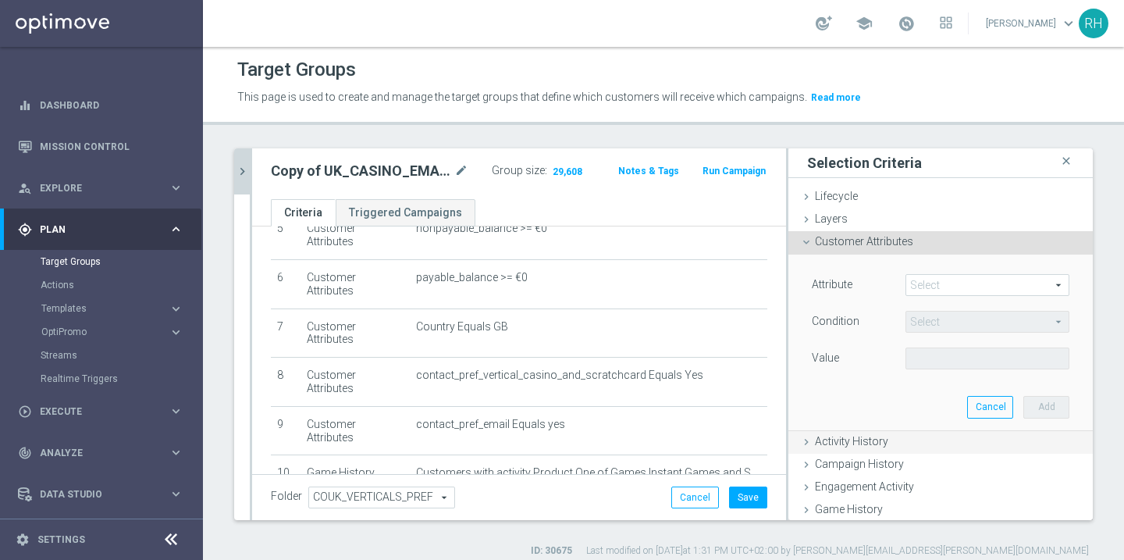
click at [827, 440] on span "Activity History" at bounding box center [851, 441] width 73 height 12
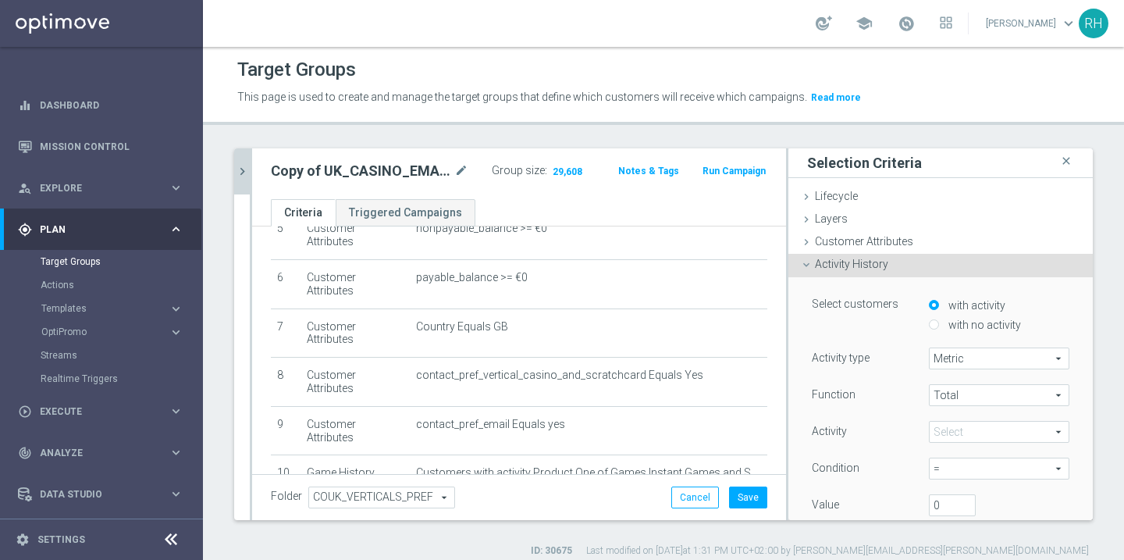
click at [936, 321] on input "with no activity" at bounding box center [934, 324] width 10 height 10
radio input "true"
click at [957, 357] on span at bounding box center [998, 358] width 139 height 20
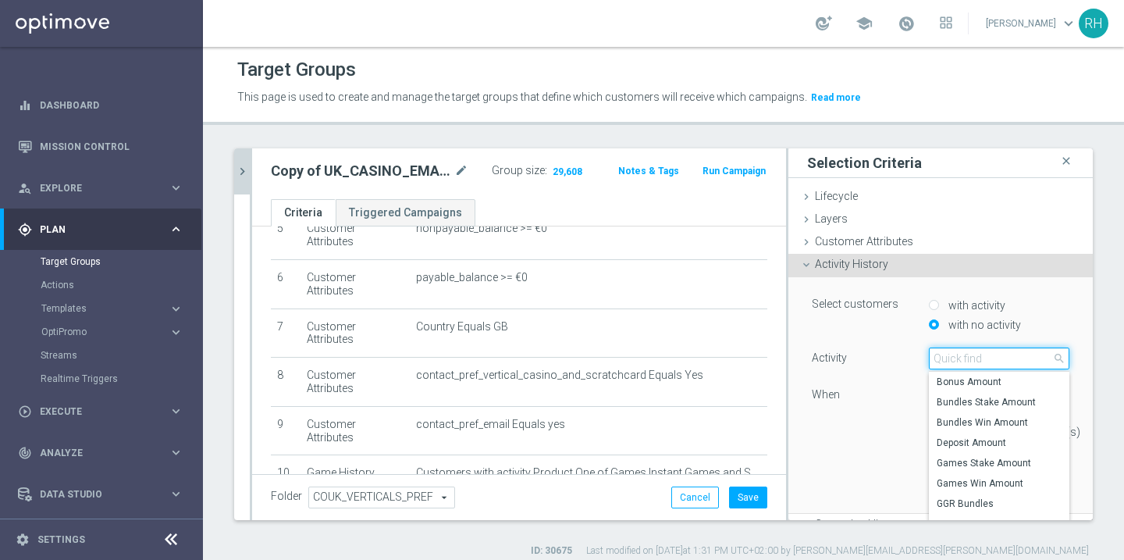
click at [957, 357] on input "search" at bounding box center [999, 358] width 140 height 22
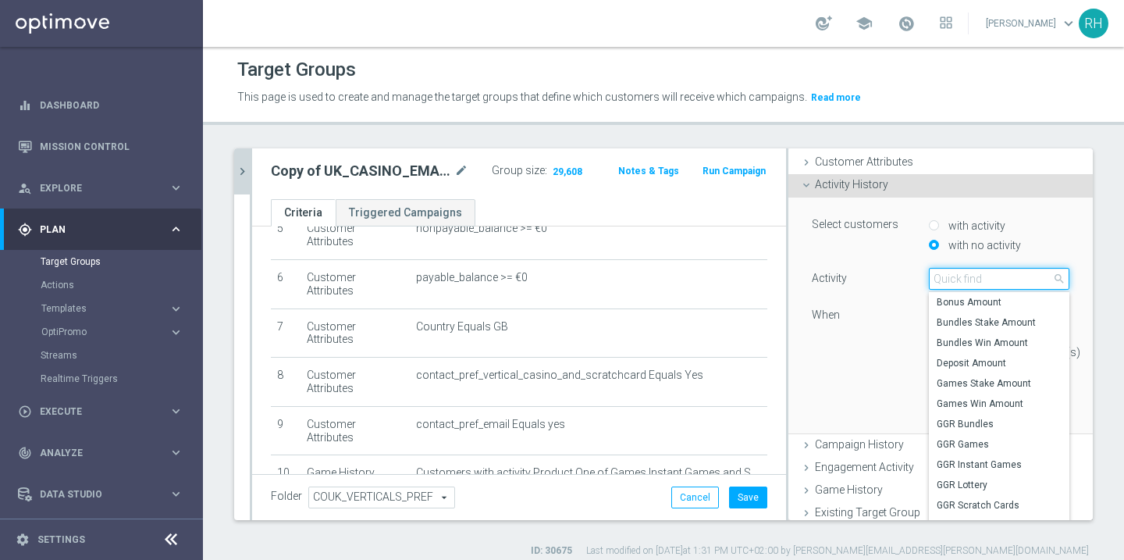
scroll to position [103, 0]
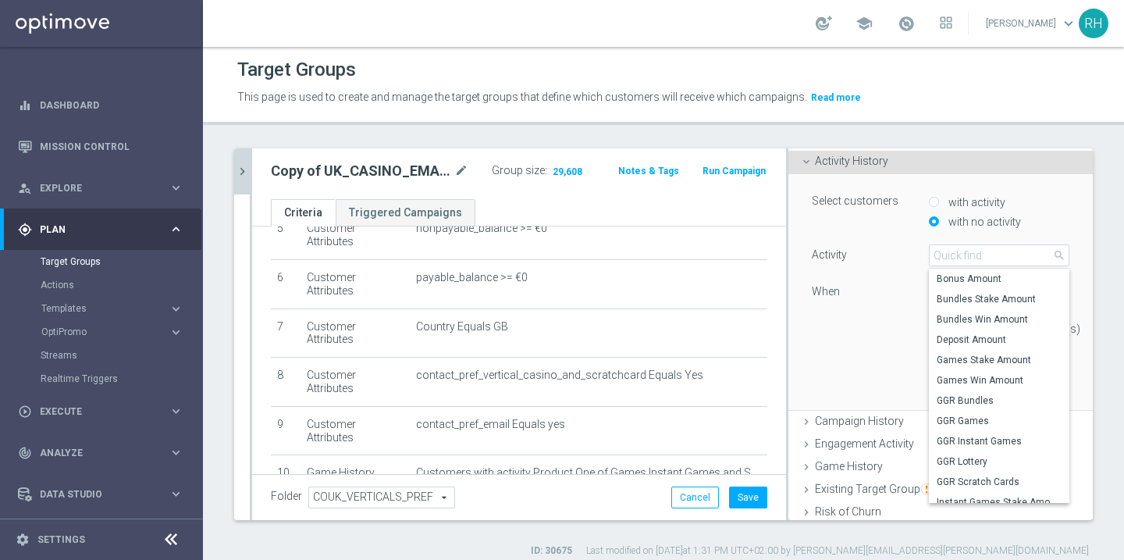
click at [911, 391] on div "Select customers with activity with no activity Activity Select arrow_drop_down…" at bounding box center [940, 291] width 281 height 235
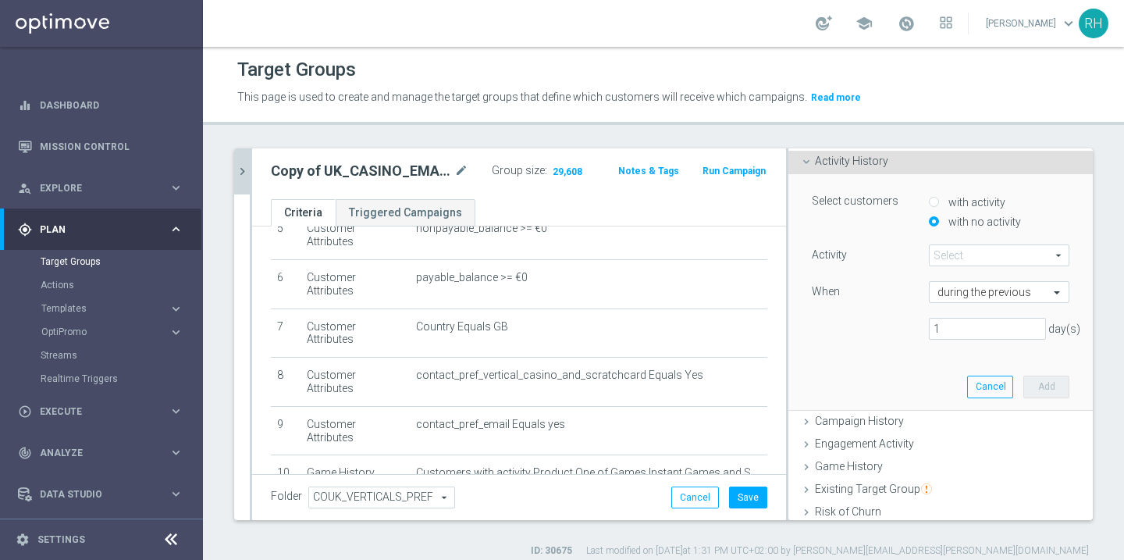
click at [948, 244] on div "Select arrow_drop_down search" at bounding box center [999, 255] width 140 height 22
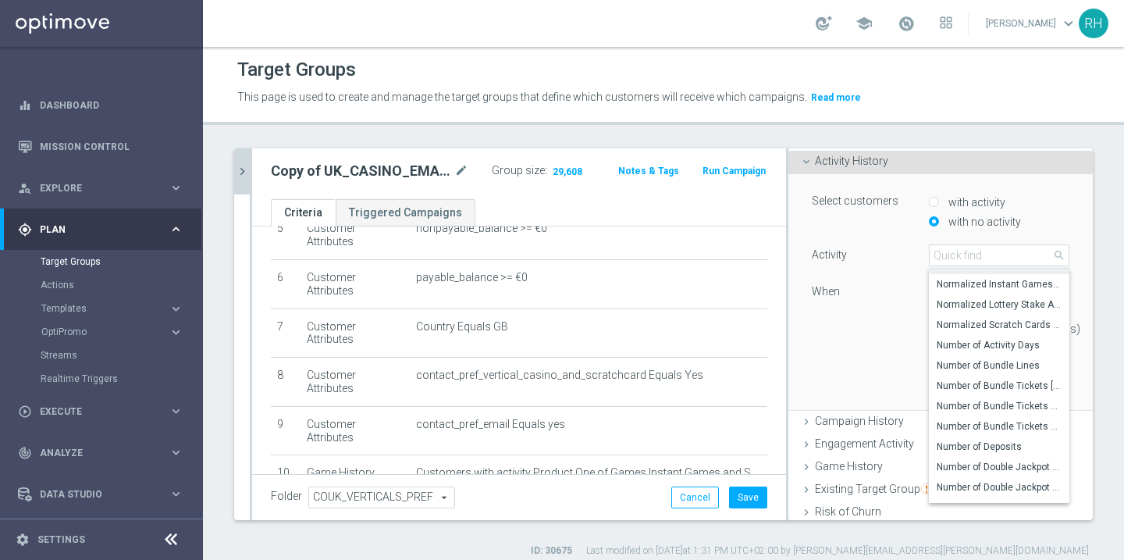
scroll to position [328, 0]
click at [871, 337] on div "1 day(s)" at bounding box center [940, 329] width 281 height 22
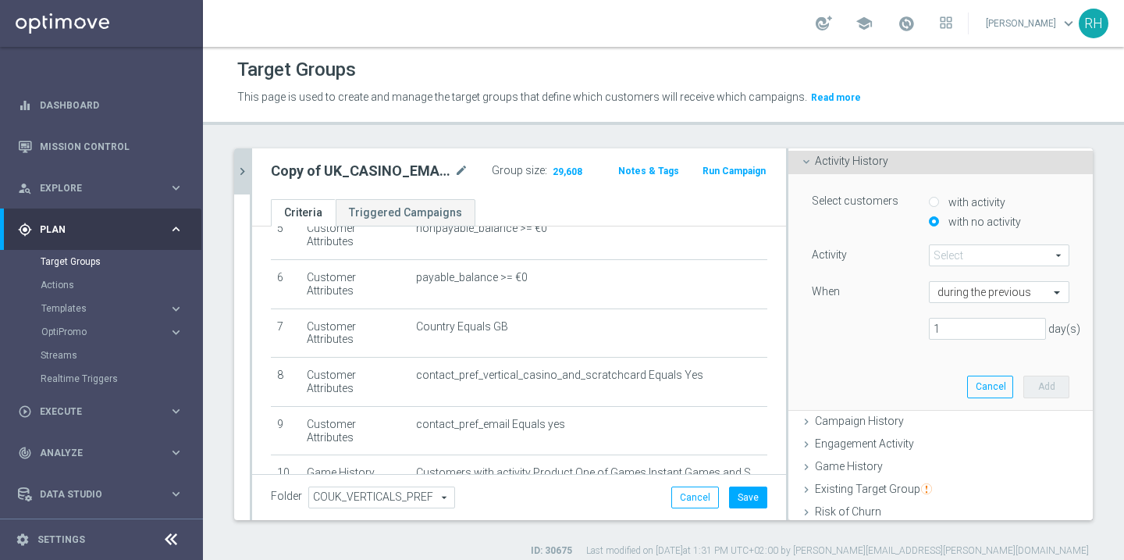
click at [953, 265] on span at bounding box center [998, 255] width 139 height 20
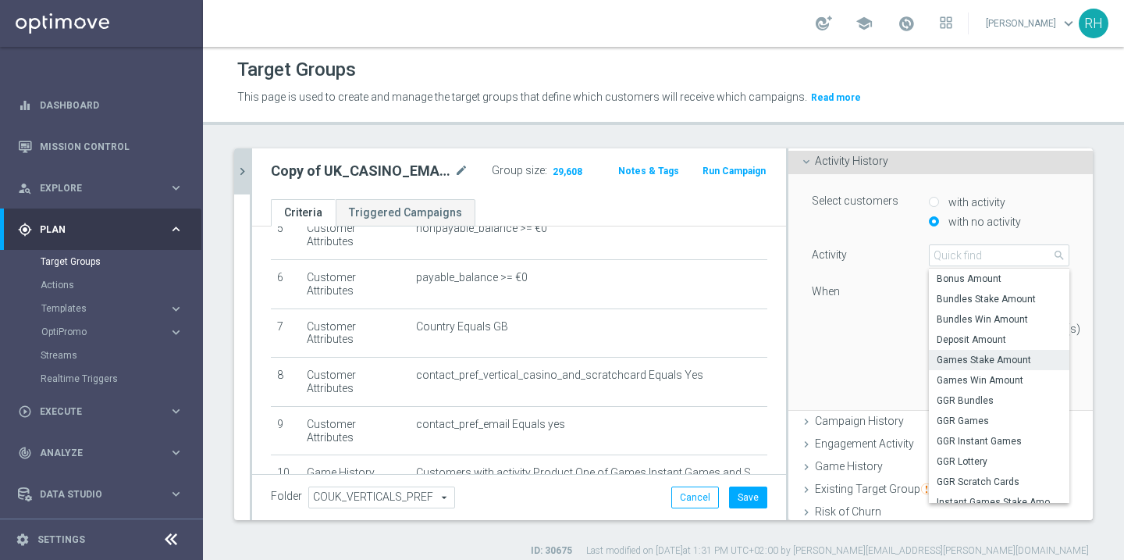
click at [950, 366] on span "Games Stake Amount" at bounding box center [998, 359] width 125 height 12
type input "Games Stake Amount"
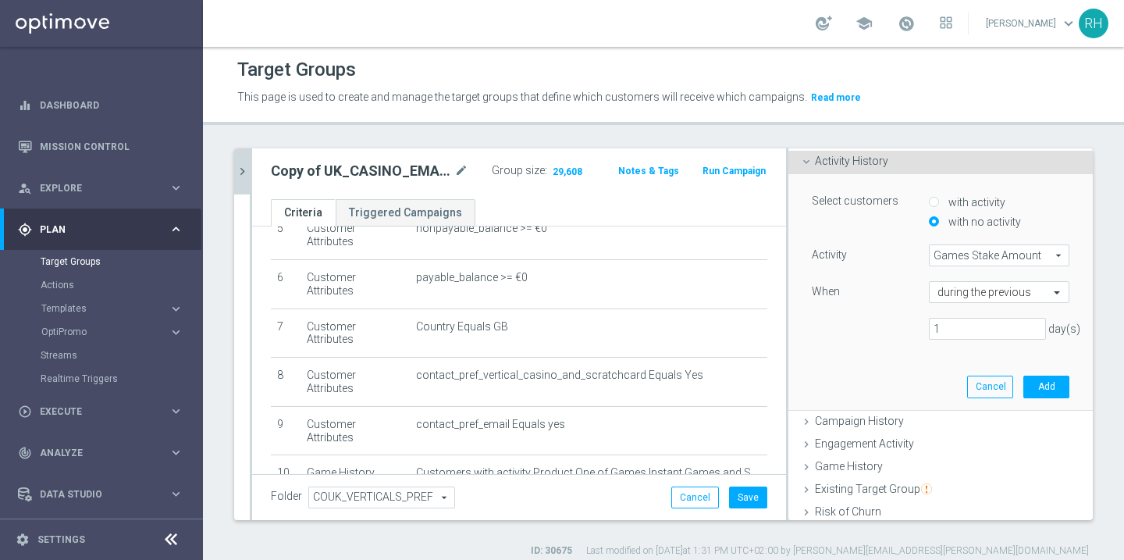
click at [979, 339] on div "Activity Games Stake Amount Games Stake Amount arrow_drop_down search When duri…" at bounding box center [941, 298] width 258 height 108
click at [991, 290] on input "text" at bounding box center [983, 293] width 92 height 14
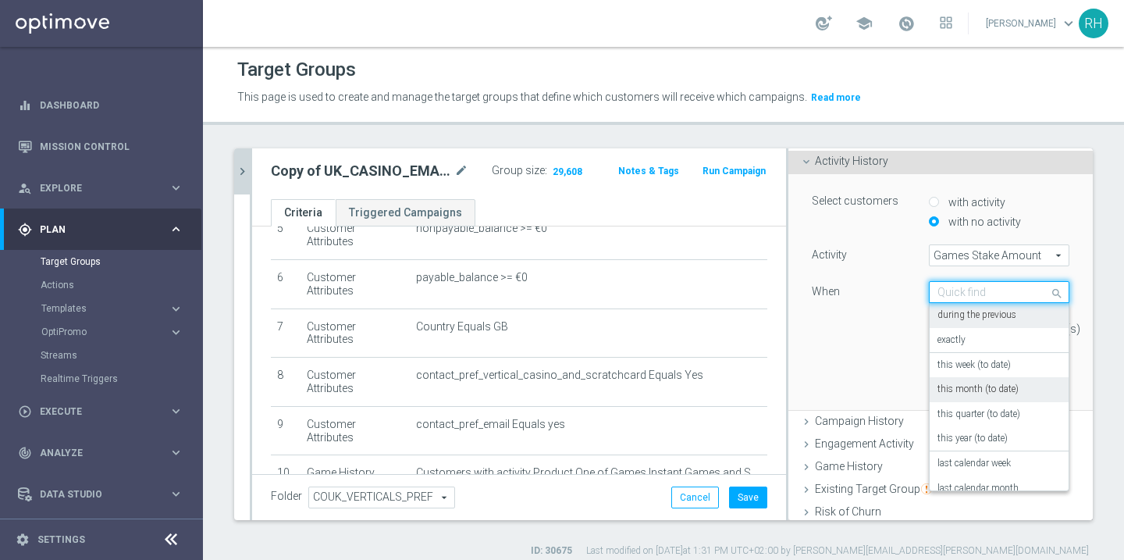
click at [827, 326] on div "1 day(s)" at bounding box center [940, 329] width 281 height 22
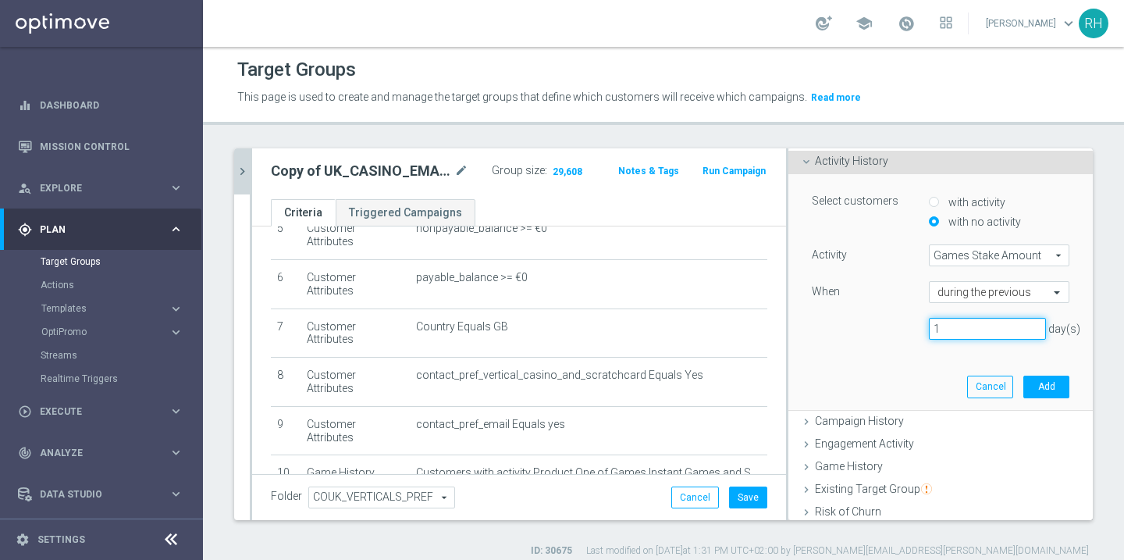
click at [968, 330] on input "1" at bounding box center [987, 329] width 117 height 22
type input "14"
click at [1046, 378] on button "Add" at bounding box center [1046, 386] width 46 height 22
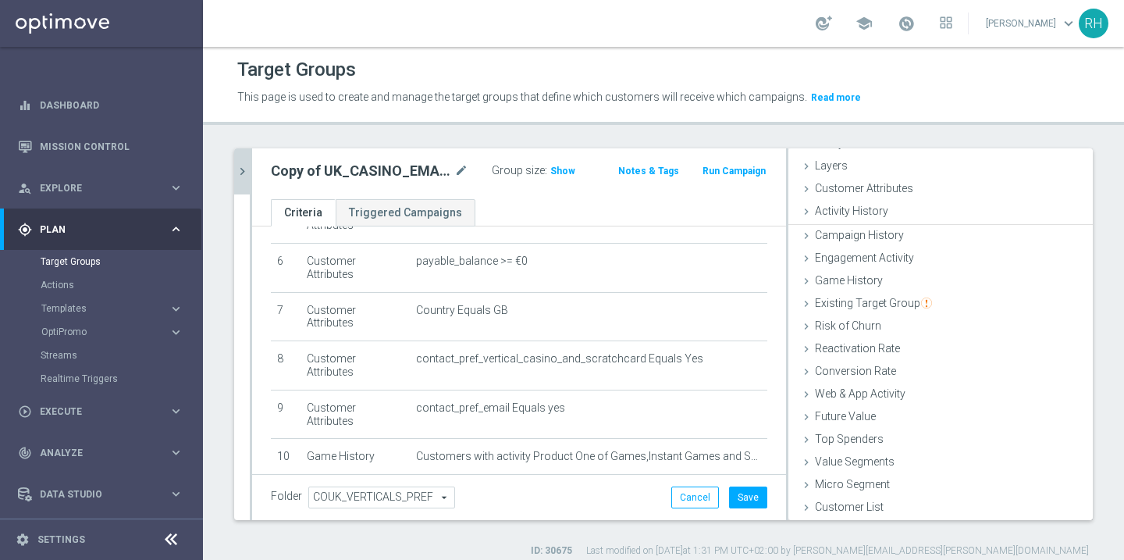
scroll to position [52, 0]
click at [551, 172] on span "Show" at bounding box center [562, 170] width 25 height 11
click at [741, 489] on icon "mode_edit" at bounding box center [740, 495] width 12 height 12
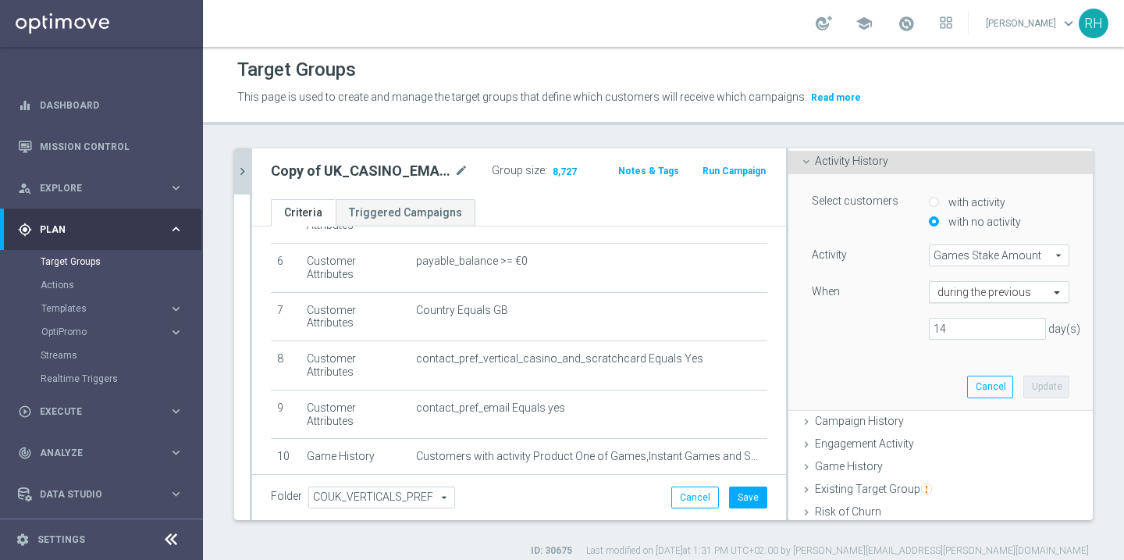
click at [1058, 294] on span at bounding box center [1059, 292] width 20 height 14
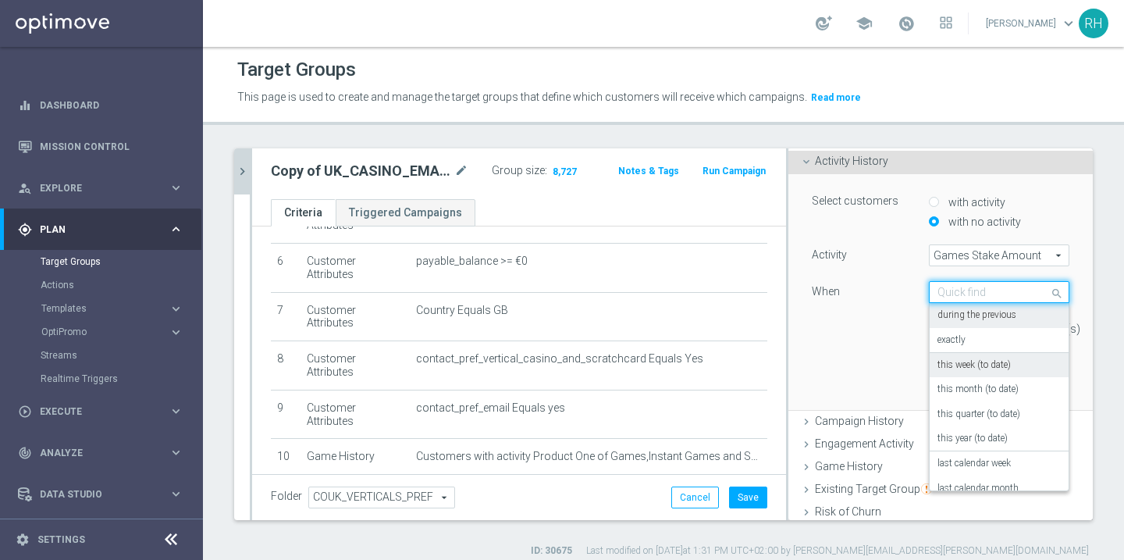
click at [844, 294] on div "When" at bounding box center [858, 293] width 117 height 25
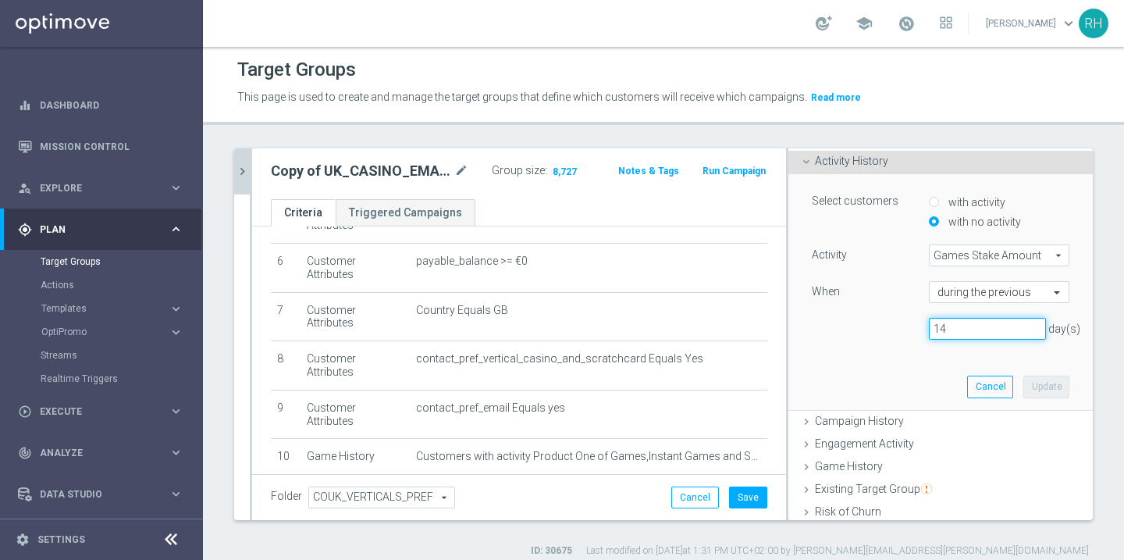
click at [951, 331] on input "14" at bounding box center [987, 329] width 117 height 22
type input "7"
click at [1032, 393] on button "Update" at bounding box center [1046, 386] width 46 height 22
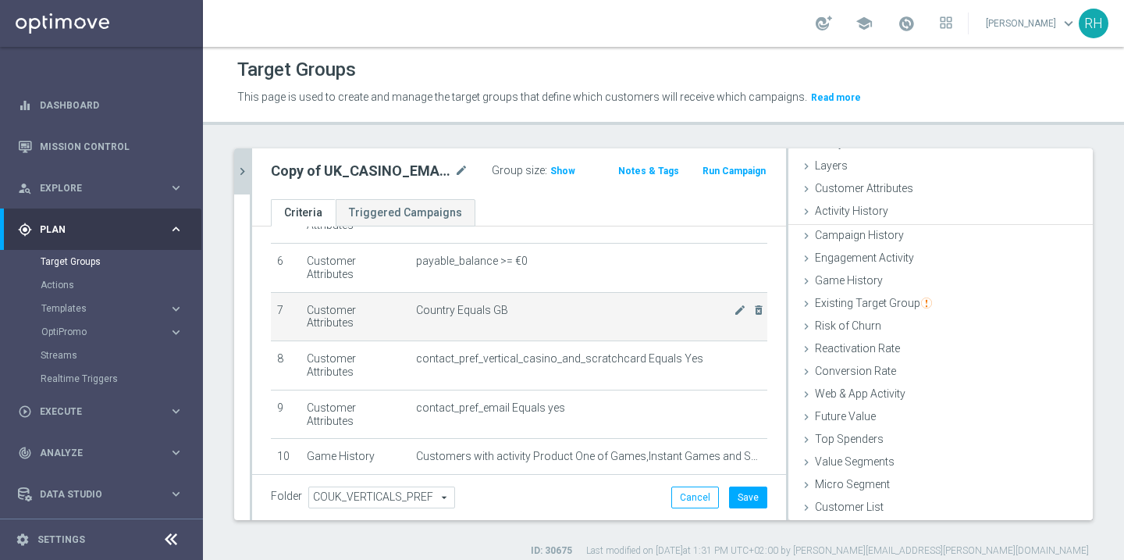
scroll to position [52, 0]
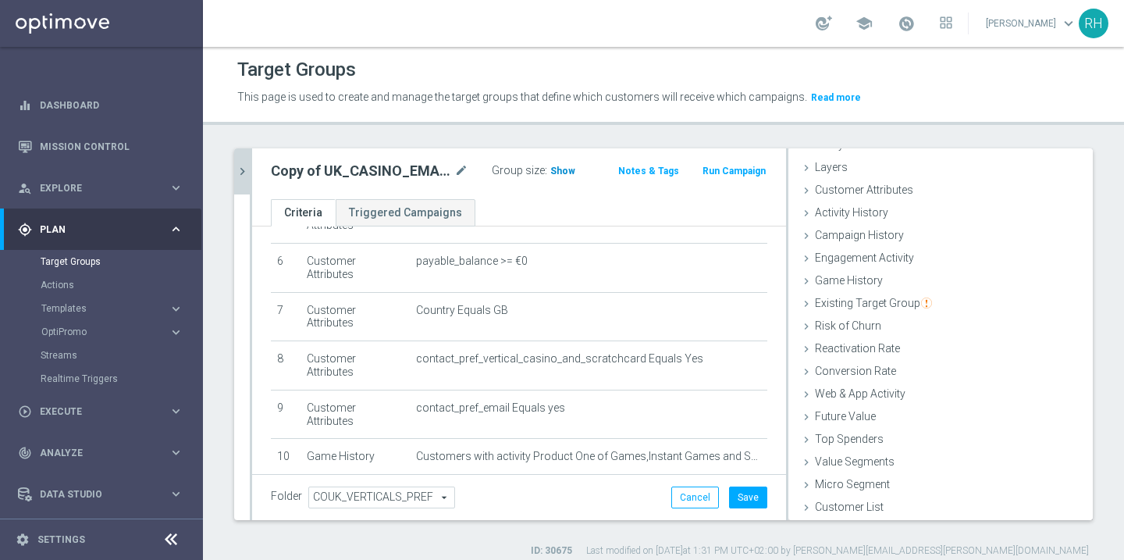
click at [570, 177] on h3 "Show" at bounding box center [563, 170] width 28 height 17
click at [748, 499] on button "Save" at bounding box center [748, 497] width 38 height 22
click at [567, 166] on span "14,279" at bounding box center [567, 172] width 33 height 15
click at [588, 526] on div "UK_CASINO_EMAIL | Stake >= 10 last 90 days close more_vert Prioritize Customer …" at bounding box center [663, 352] width 921 height 409
click at [460, 171] on icon "mode_edit" at bounding box center [461, 171] width 14 height 19
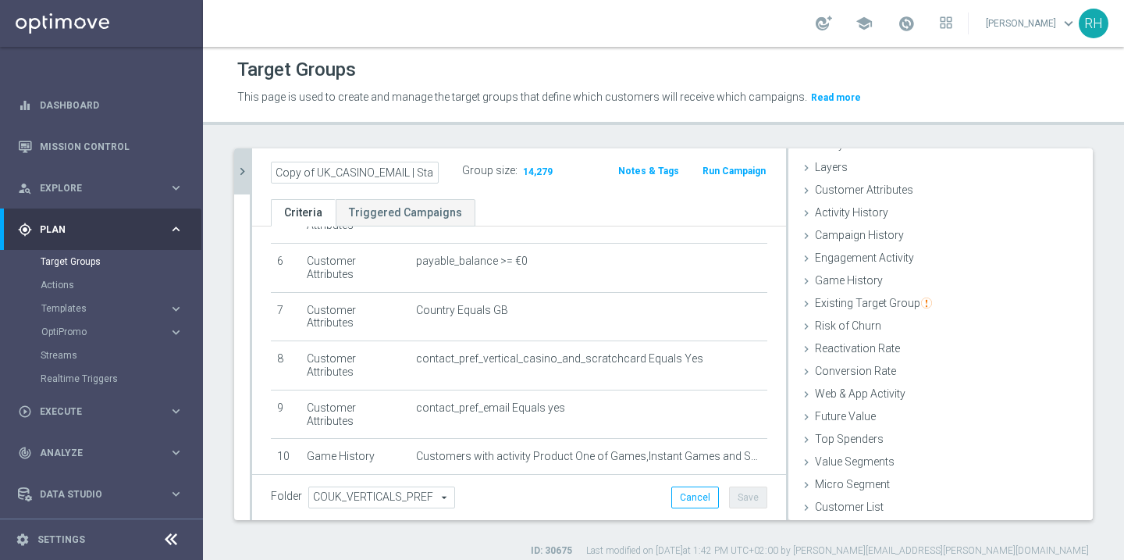
scroll to position [0, 98]
click at [408, 174] on input "Copy of UK_CASINO_EMAIL | Stake >= 10 last 90 days" at bounding box center [355, 173] width 168 height 22
drag, startPoint x: 314, startPoint y: 172, endPoint x: 239, endPoint y: 172, distance: 74.9
click at [241, 172] on as-split "UK_CASINO_EMAIL | Stake >= 10 last 90 days close more_vert Prioritize Customer …" at bounding box center [663, 333] width 858 height 371
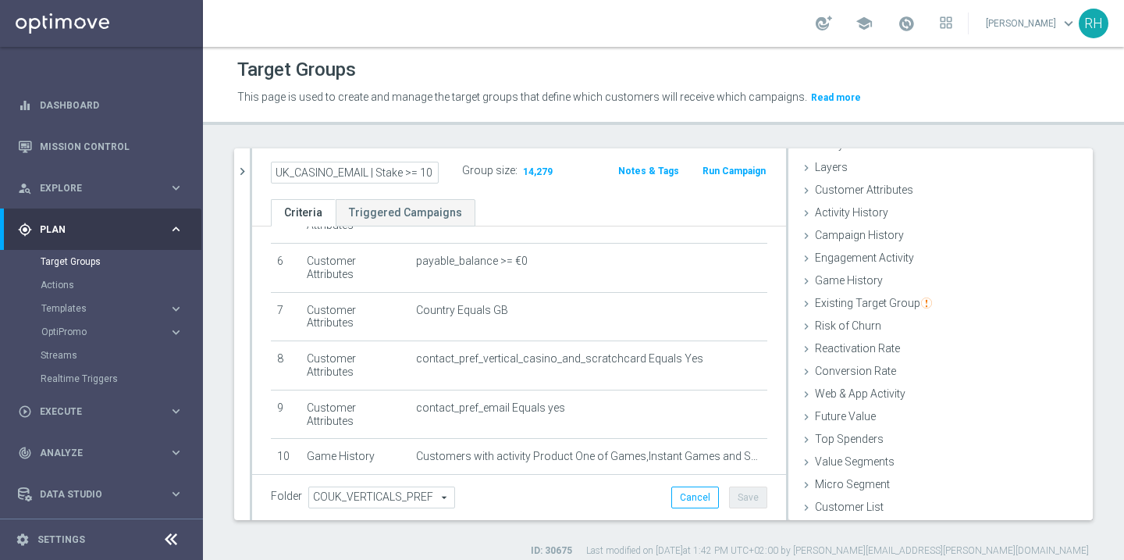
type input "UK_CASINO_EMAIL | Stake >= 10 last 90 days"
click at [322, 150] on div "UK_CASINO_EMAIL | Stake >= 10 last 90 days Group size : 14,279 Notes & Tags Run…" at bounding box center [519, 173] width 534 height 51
click at [385, 178] on input "UK_CASINO_EMAIL | Stake >= 10 last 90 days" at bounding box center [355, 173] width 168 height 22
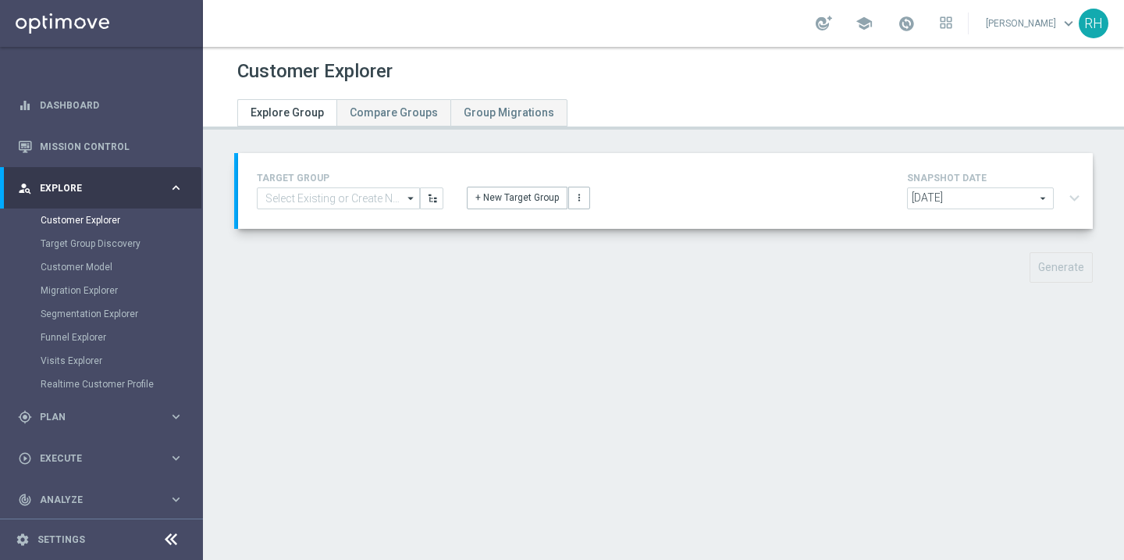
type input "Copy of UK_CASINO_EMAIL | Stake >= 10 last 90 days"
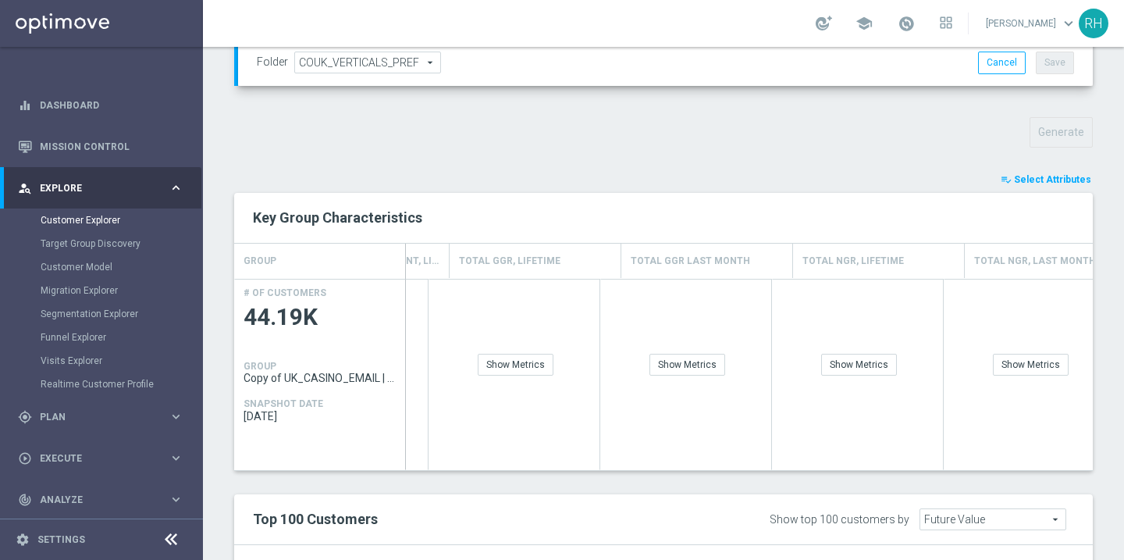
scroll to position [0, 785]
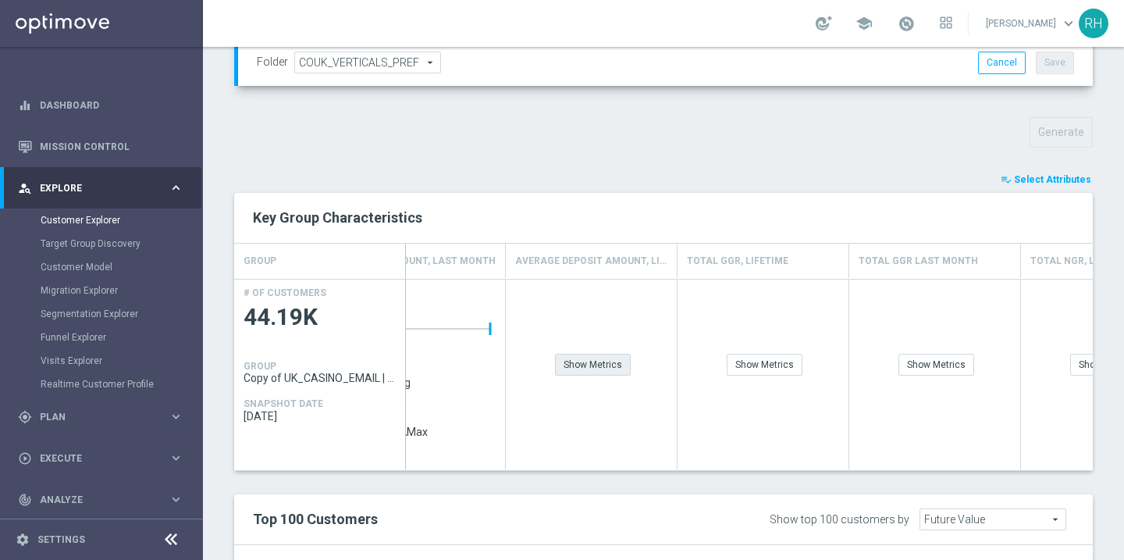
click at [599, 368] on div "Show Metrics" at bounding box center [593, 364] width 76 height 22
click at [767, 367] on div "Show Metrics" at bounding box center [749, 364] width 76 height 22
click at [585, 368] on div "Show Metrics" at bounding box center [577, 364] width 76 height 22
click at [742, 372] on div "Show Metrics" at bounding box center [745, 364] width 76 height 22
click at [574, 255] on h4 "Games Stake Amount, Lifetime" at bounding box center [572, 260] width 152 height 27
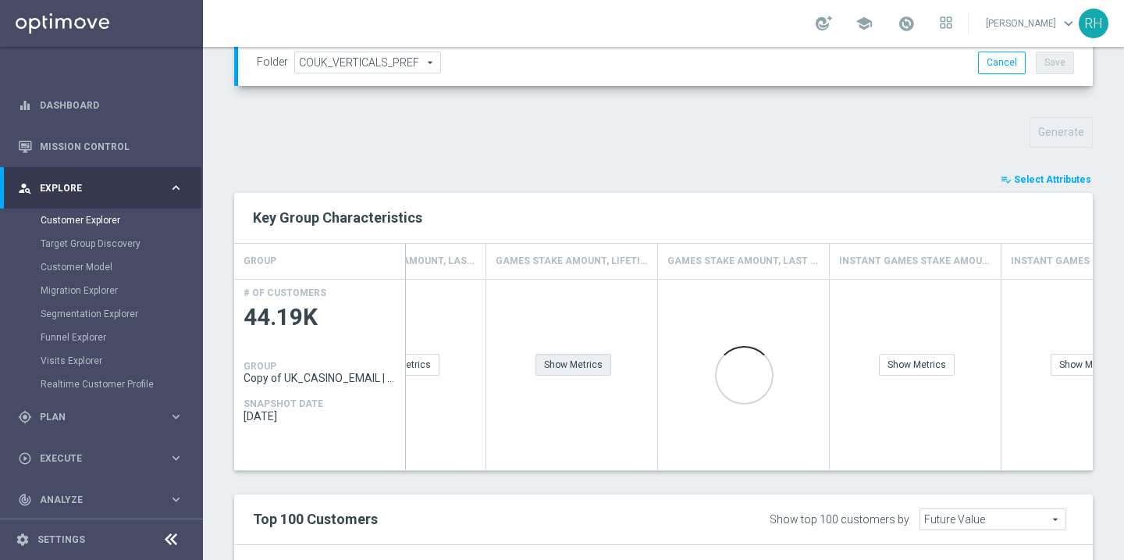
click at [570, 361] on div "Show Metrics" at bounding box center [573, 364] width 76 height 22
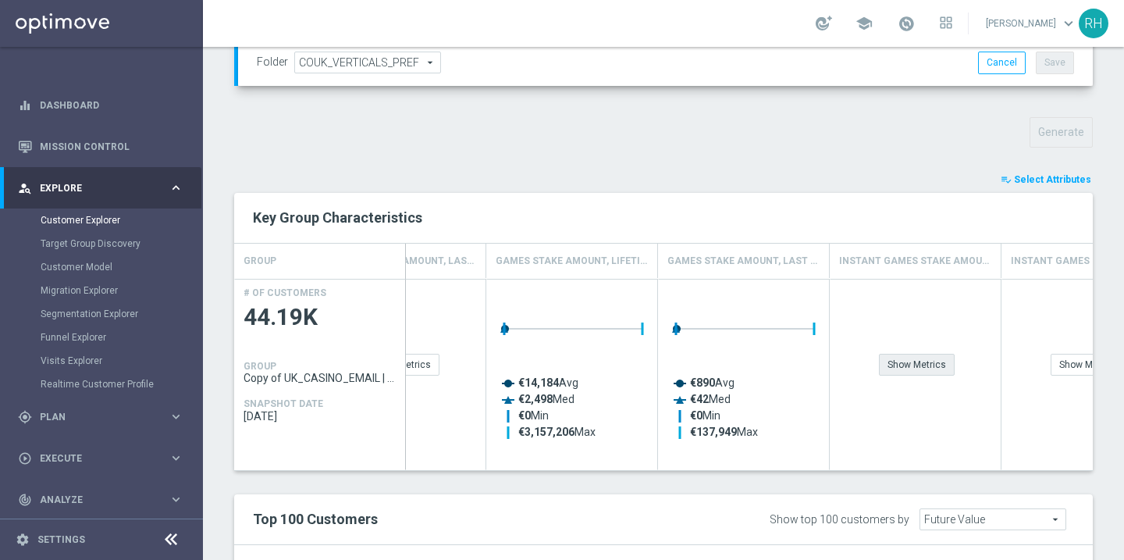
click at [914, 366] on div "Show Metrics" at bounding box center [917, 364] width 76 height 22
click at [1065, 366] on div "Show Metrics" at bounding box center [1088, 364] width 76 height 22
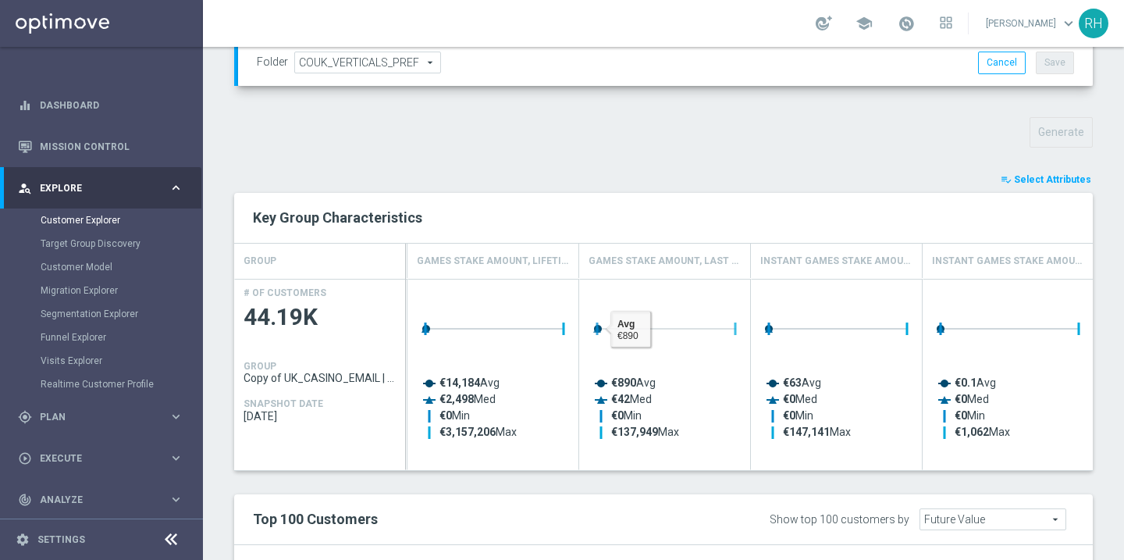
click at [645, 223] on h2 "Key Group Characteristics" at bounding box center [663, 217] width 821 height 19
click at [689, 165] on div "TARGET GROUP Copy of UK_CASINO_EMAIL | Stake >= 10 last 90 days Copy of UK_CASI…" at bounding box center [663, 303] width 921 height 1291
click at [670, 208] on h2 "Key Group Characteristics" at bounding box center [663, 217] width 821 height 19
click at [677, 164] on div "TARGET GROUP Copy of UK_CASINO_EMAIL | Stake >= 10 last 90 days Copy of UK_CASI…" at bounding box center [663, 303] width 921 height 1291
click at [677, 207] on div "Key Group Characteristics" at bounding box center [663, 217] width 844 height 27
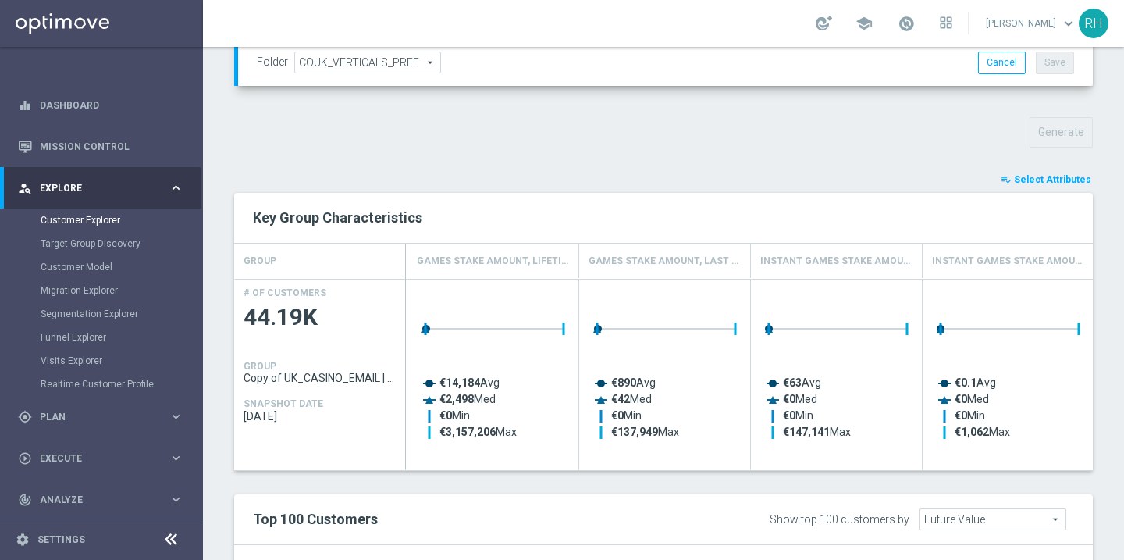
click at [677, 155] on div "TARGET GROUP Copy of UK_CASINO_EMAIL | Stake >= 10 last 90 days Copy of UK_CASI…" at bounding box center [663, 303] width 921 height 1291
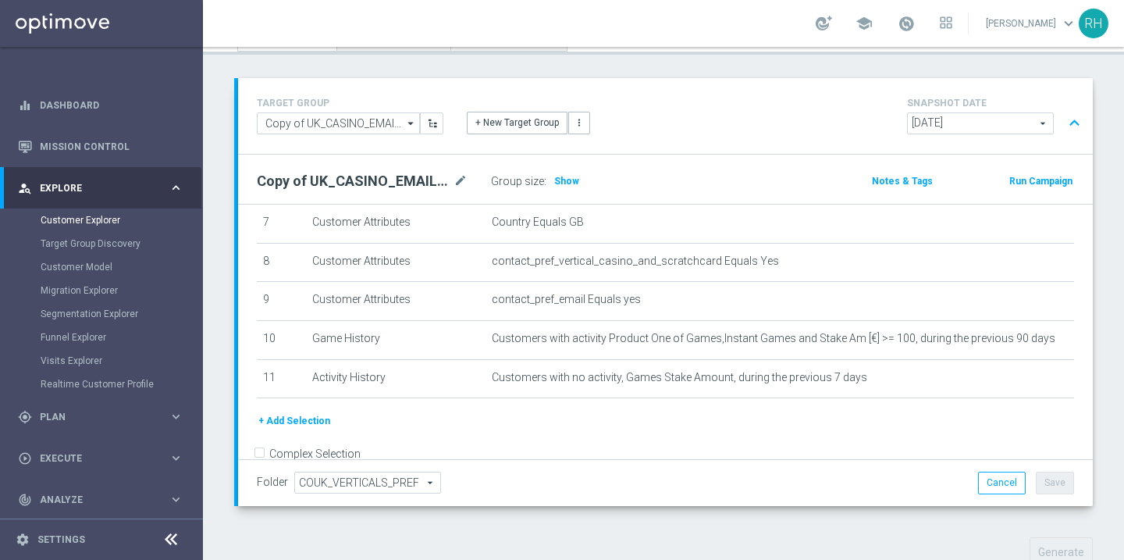
scroll to position [290, 0]
click at [467, 177] on icon "mode_edit" at bounding box center [460, 181] width 14 height 19
click at [382, 173] on input "Copy of UK_CASINO_EMAIL | Stake >= 10 last 90 days" at bounding box center [362, 183] width 211 height 22
click at [400, 184] on input "Copy of UK_CASINO_EMAIL | Stake >= 10 last 90 days" at bounding box center [362, 183] width 211 height 22
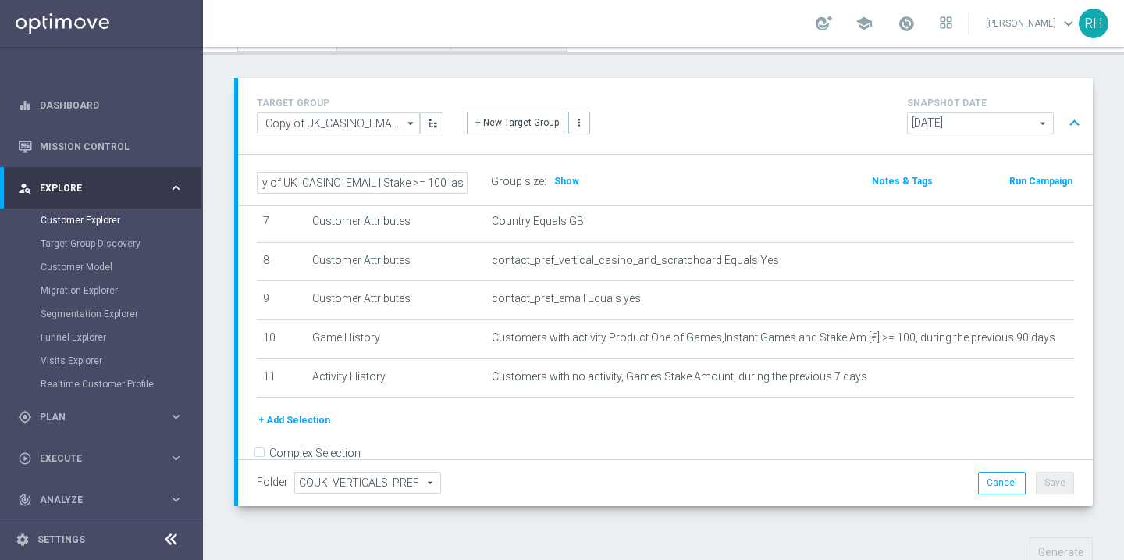
scroll to position [0, 0]
drag, startPoint x: 300, startPoint y: 183, endPoint x: 233, endPoint y: 183, distance: 67.9
click at [243, 183] on div "Copy of UK_CASINO_EMAIL | Stake >= 100 last 90 days Group size : Show Notes & T…" at bounding box center [665, 180] width 854 height 51
click at [425, 179] on input "UK_CASINO_EMAIL | Stake >= 100 last 90 days" at bounding box center [362, 183] width 211 height 22
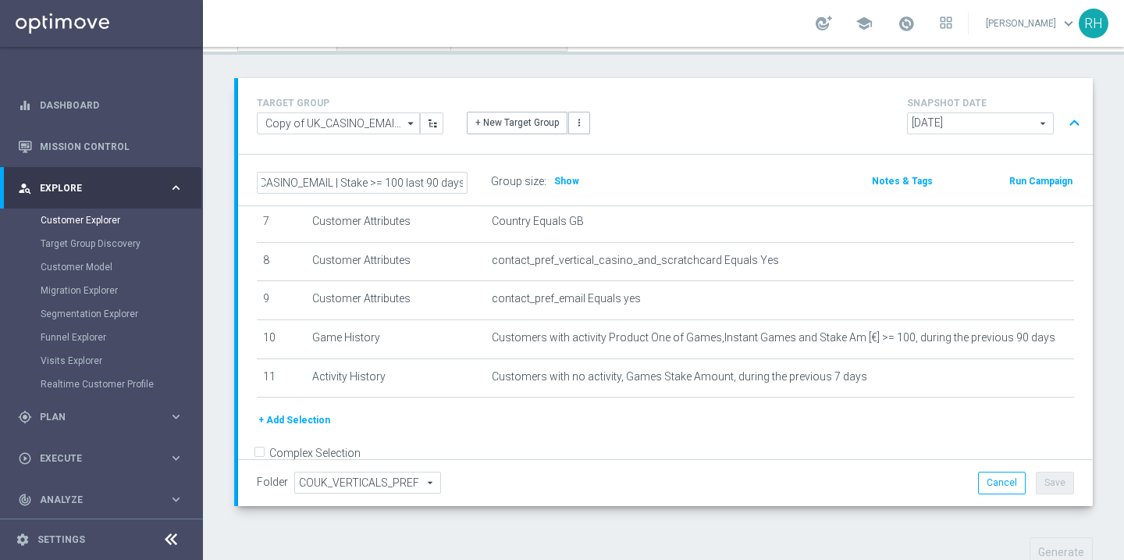
click at [466, 182] on input "UK_CASINO_EMAIL | Stake >= 100 last 90 days" at bounding box center [362, 183] width 211 height 22
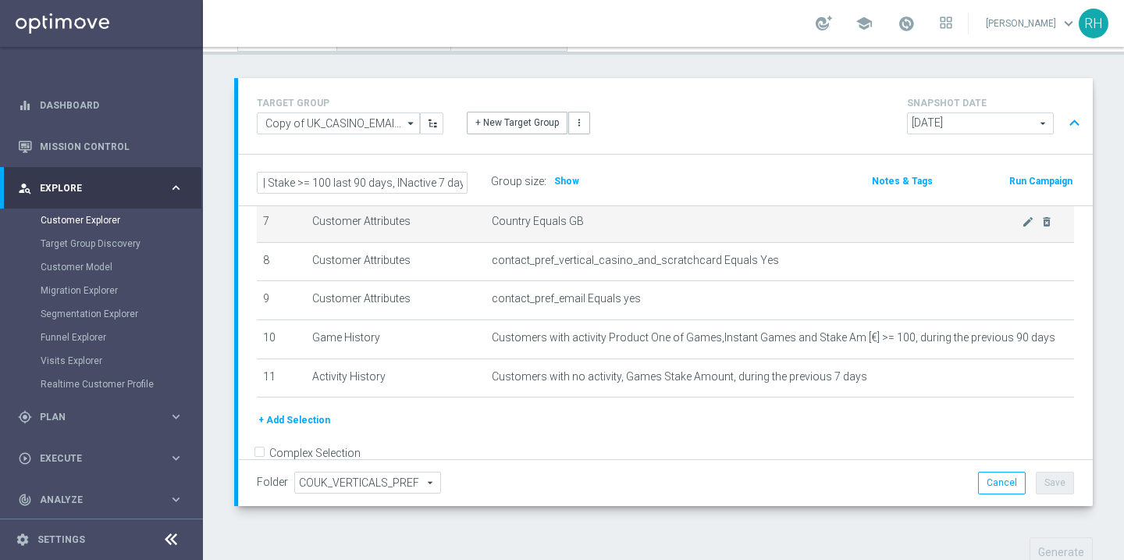
scroll to position [0, 99]
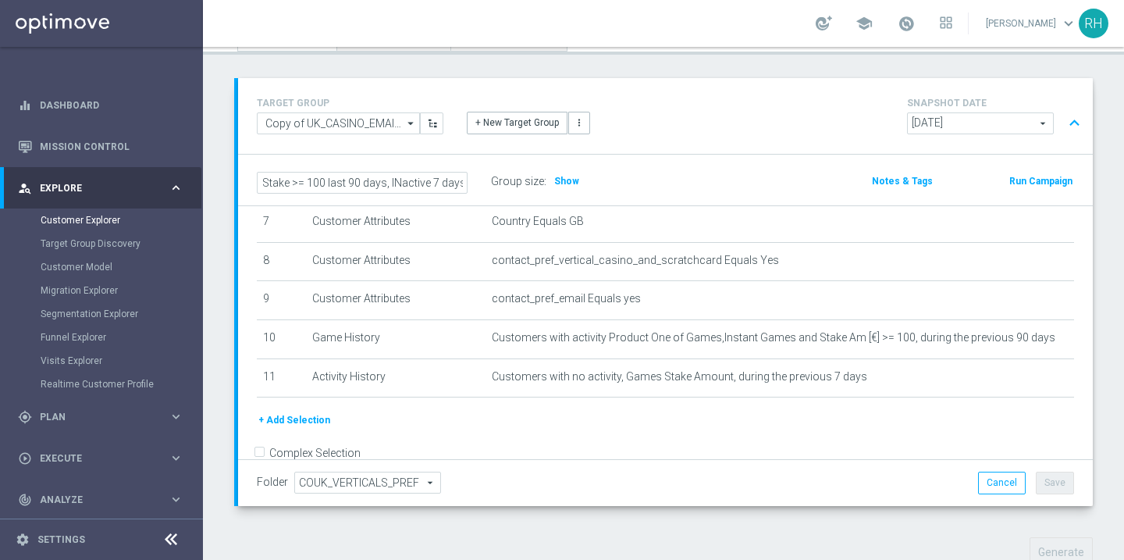
click at [402, 179] on input "UK_CASINO_EMAIL | Stake >= 100 last 90 days, INactive 7 days" at bounding box center [362, 183] width 211 height 22
type input "UK_CASINO_EMAIL | Stake >= 100 last 90 days, Inactive 7 days"
click at [442, 162] on div "UK_CASINO_EMAIL | Stake >= 100 last 90 days, Inactive 7 days Group size : Show …" at bounding box center [665, 180] width 854 height 51
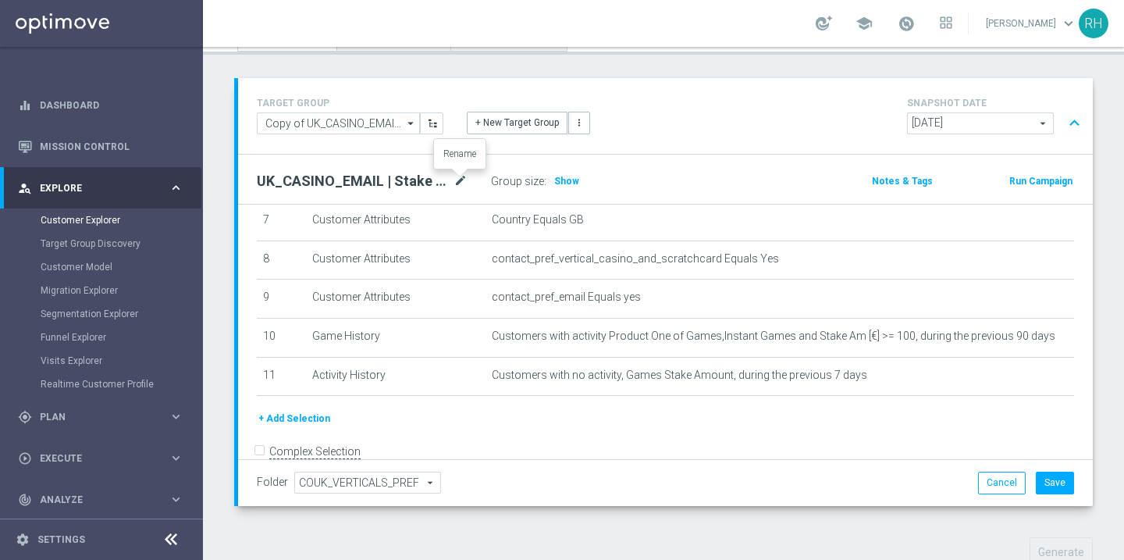
click at [462, 180] on icon "mode_edit" at bounding box center [460, 181] width 14 height 19
click at [430, 183] on input "UK_CASINO_EMAIL | Stake >= 100 last 90 days, Inactive 7 days" at bounding box center [362, 183] width 211 height 22
type input "UK_CASINO_EMAIL | Stake >= 100 last 90 days, Inactive last 7 days"
click at [645, 147] on div "TARGET GROUP Copy of UK_CASINO_EMAIL | Stake >= 10 last 90 days Copy of UK_CASI…" at bounding box center [665, 116] width 854 height 76
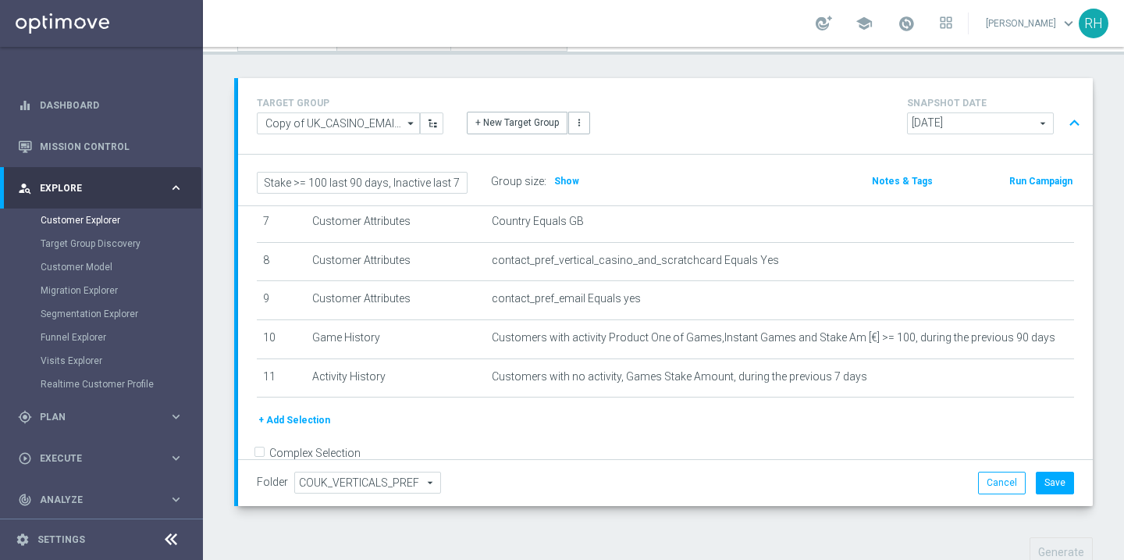
scroll to position [0, 0]
click at [1051, 478] on button "Save" at bounding box center [1055, 482] width 38 height 22
click at [394, 177] on h2 "UK_CASINO_EMAIL | Stake >= 100 last 90 days, Inactive last 7 days" at bounding box center [354, 181] width 194 height 19
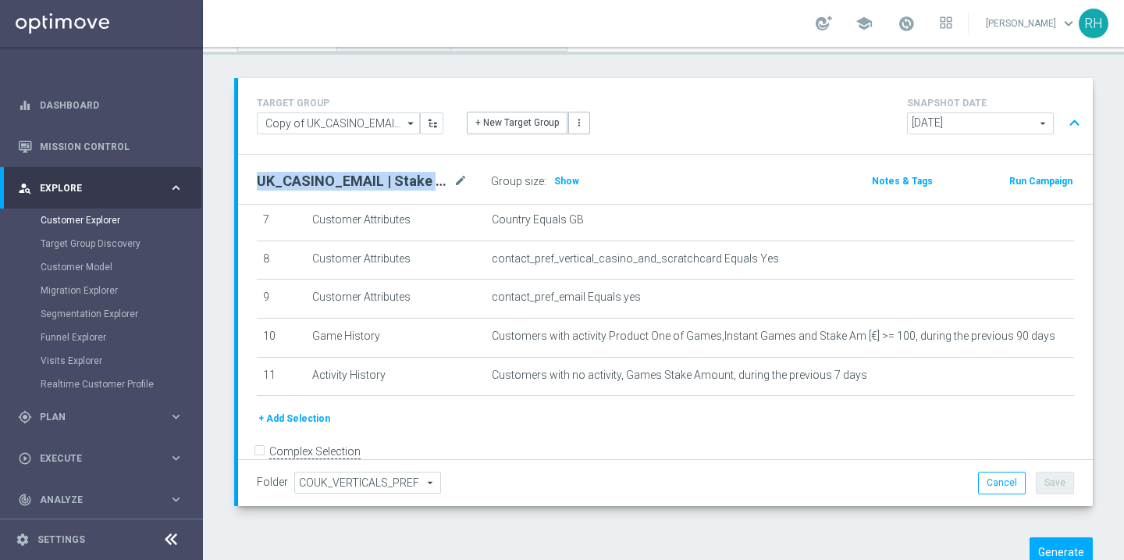
click at [394, 177] on h2 "UK_CASINO_EMAIL | Stake >= 100 last 90 days, Inactive last 7 days" at bounding box center [354, 181] width 194 height 19
copy div "UK_CASINO_EMAIL | Stake >= 100 last 90 days, Inactive last 7 days"
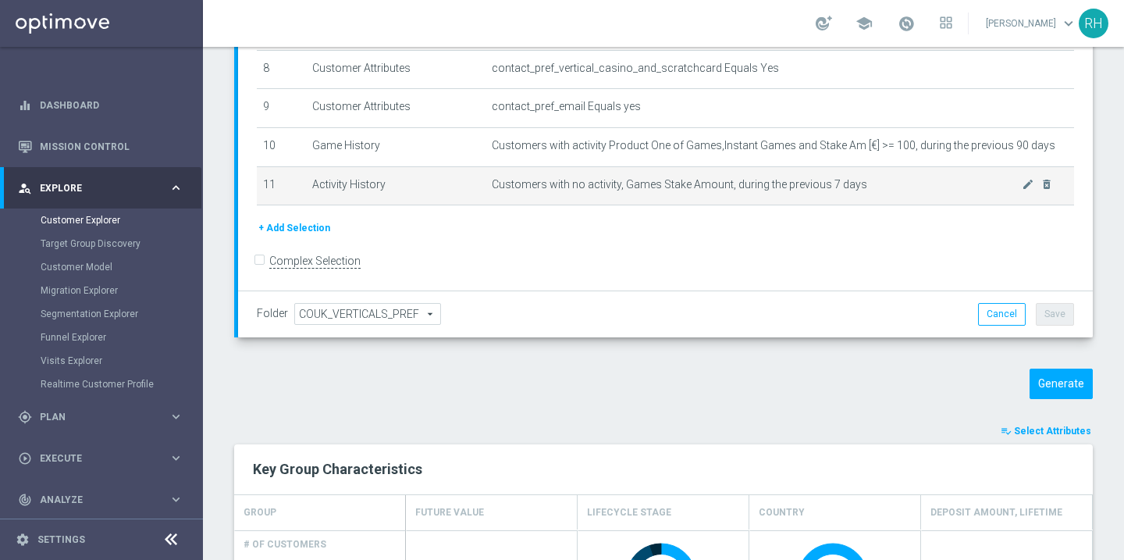
scroll to position [602, 0]
